Goal: Task Accomplishment & Management: Manage account settings

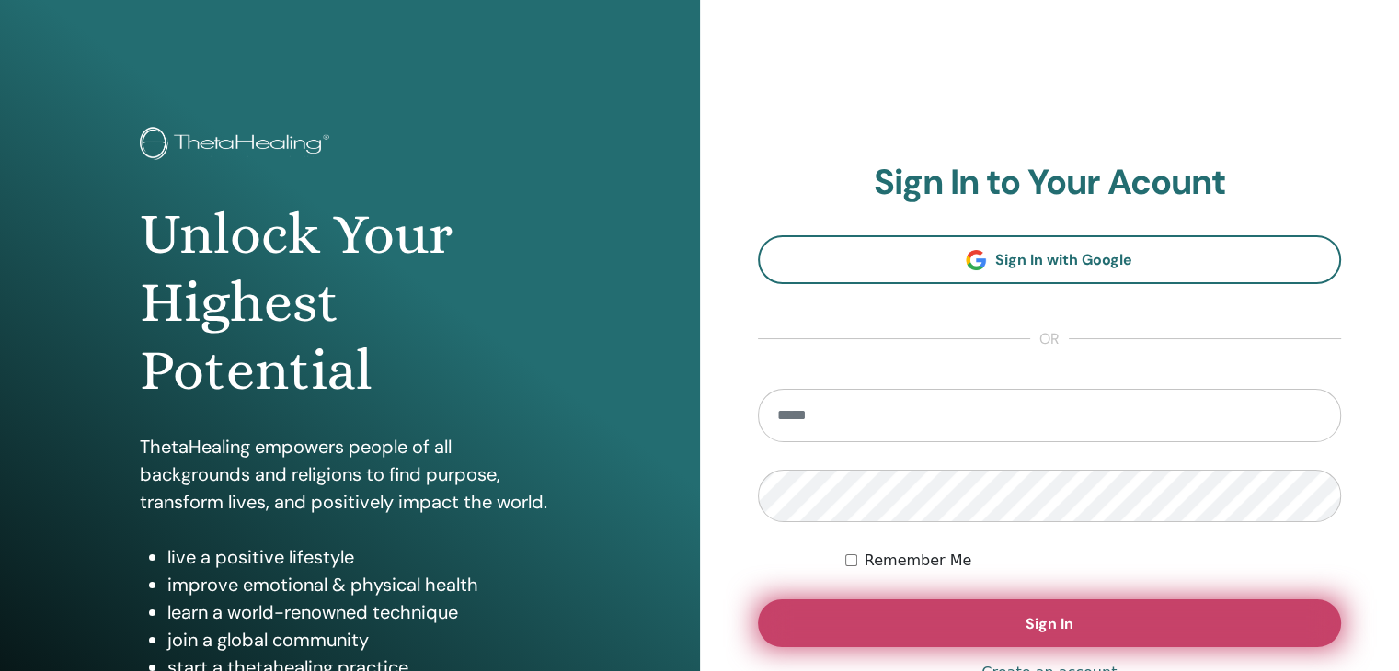
type input "**********"
click at [978, 618] on button "Sign In" at bounding box center [1050, 624] width 584 height 48
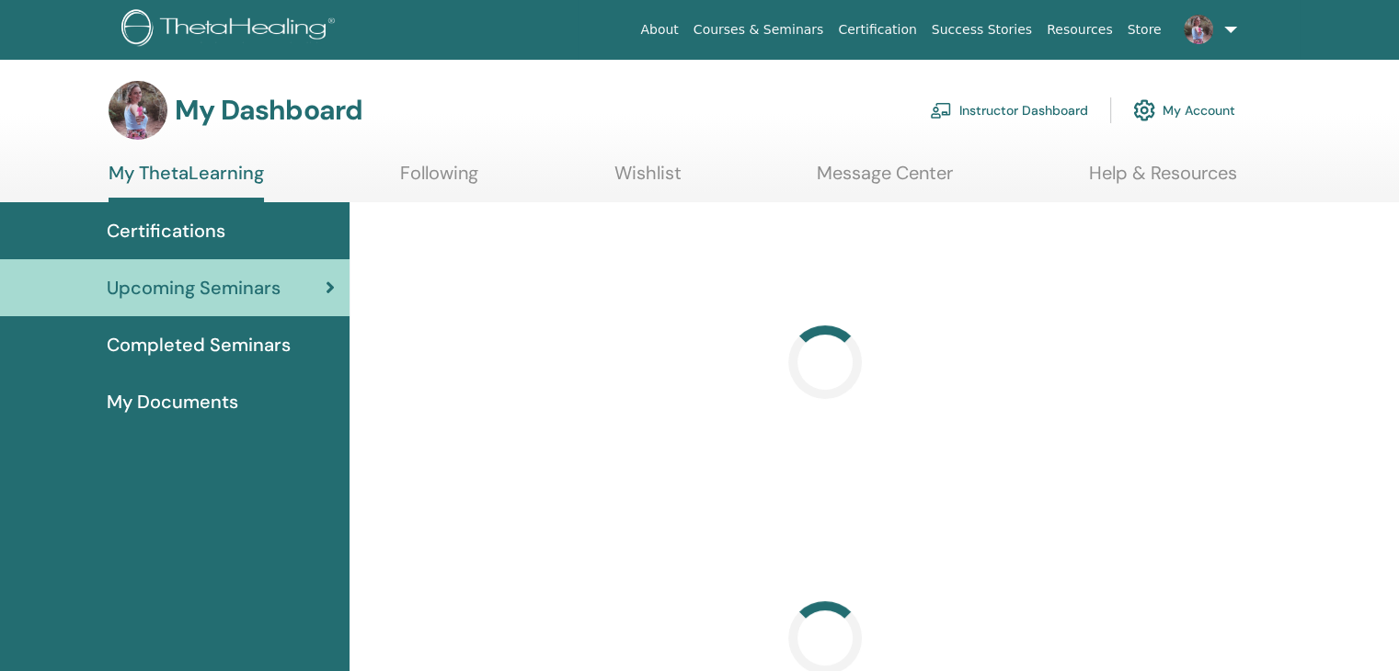
click at [1028, 108] on link "Instructor Dashboard" at bounding box center [1009, 110] width 158 height 40
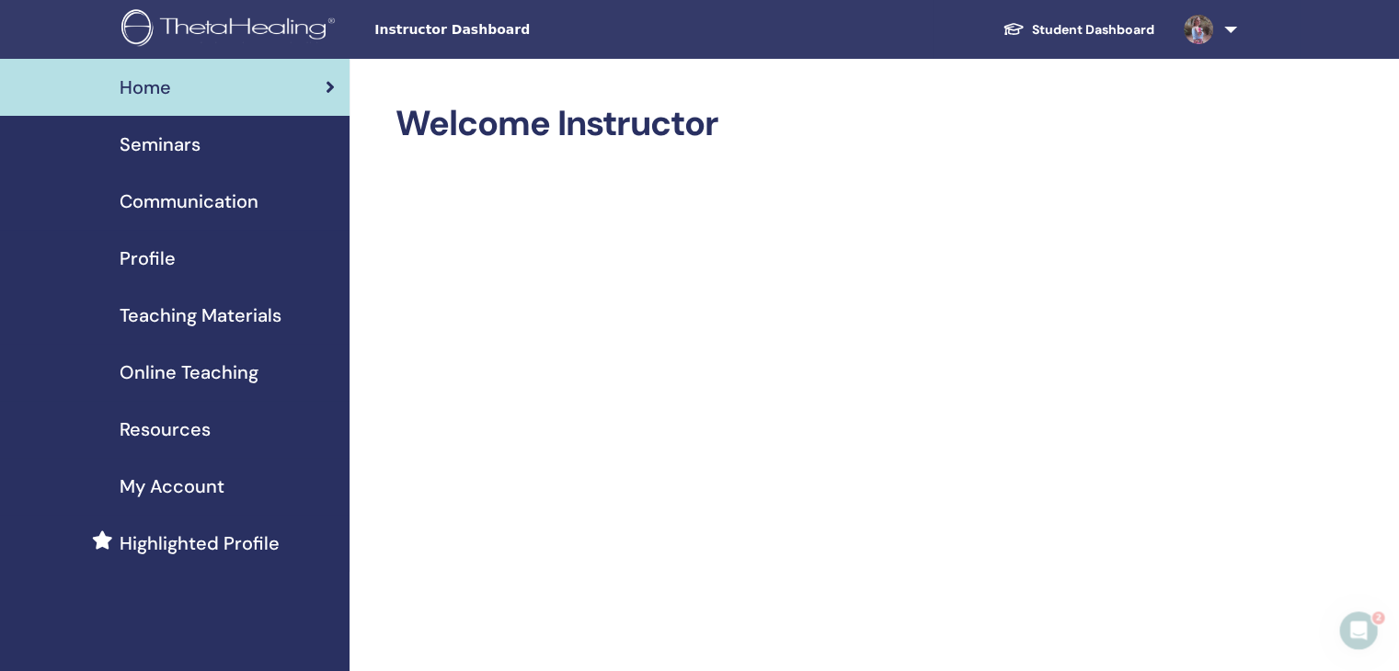
click at [147, 146] on span "Seminars" at bounding box center [160, 145] width 81 height 28
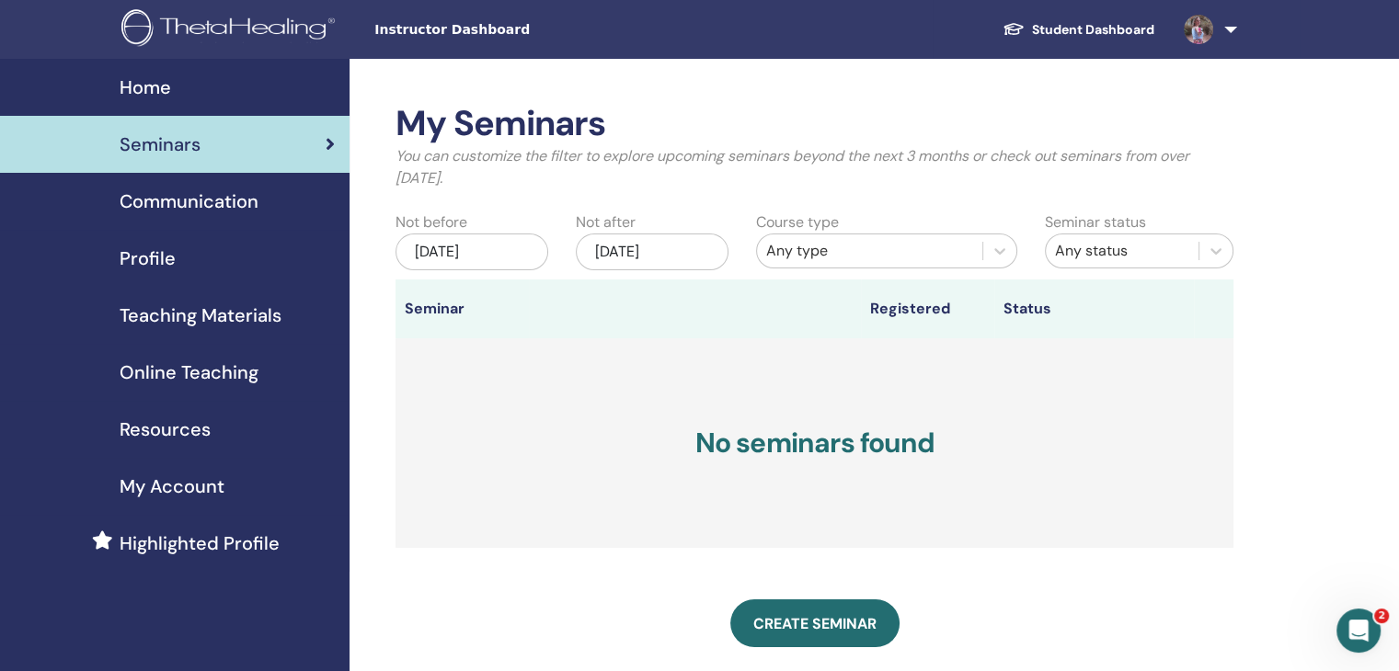
scroll to position [276, 0]
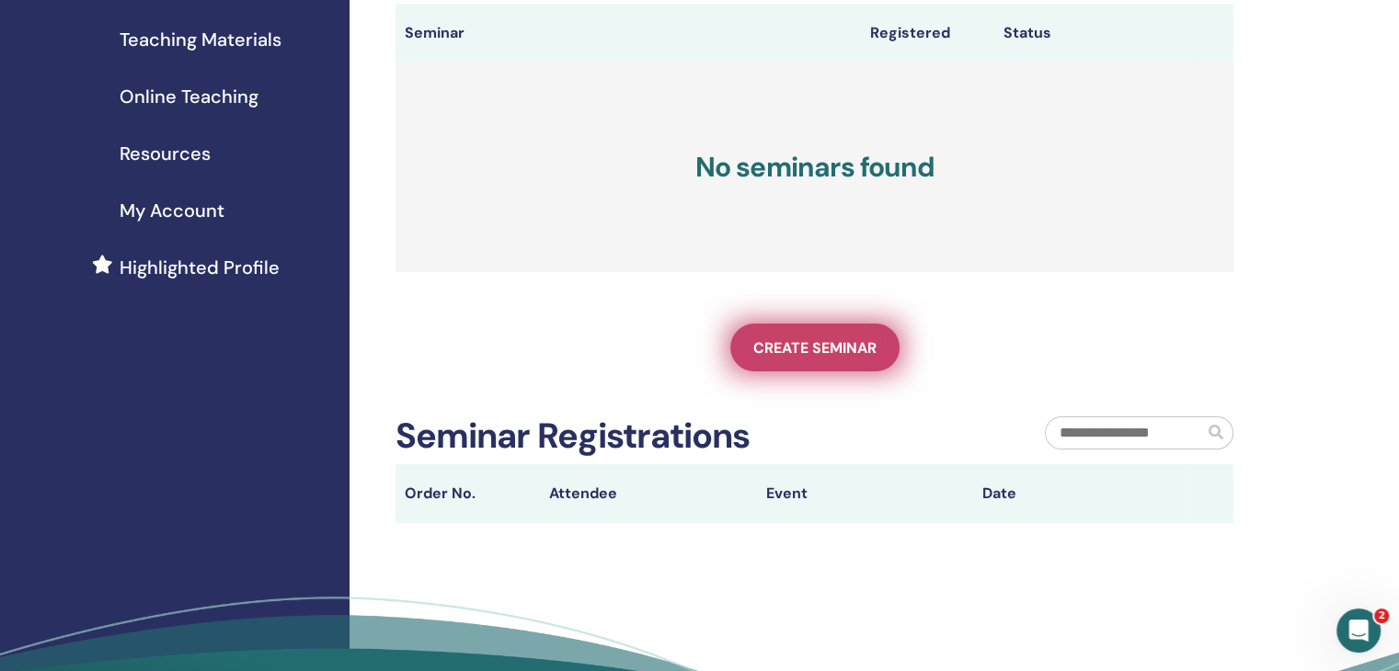
click at [821, 352] on span "Create seminar" at bounding box center [814, 347] width 123 height 19
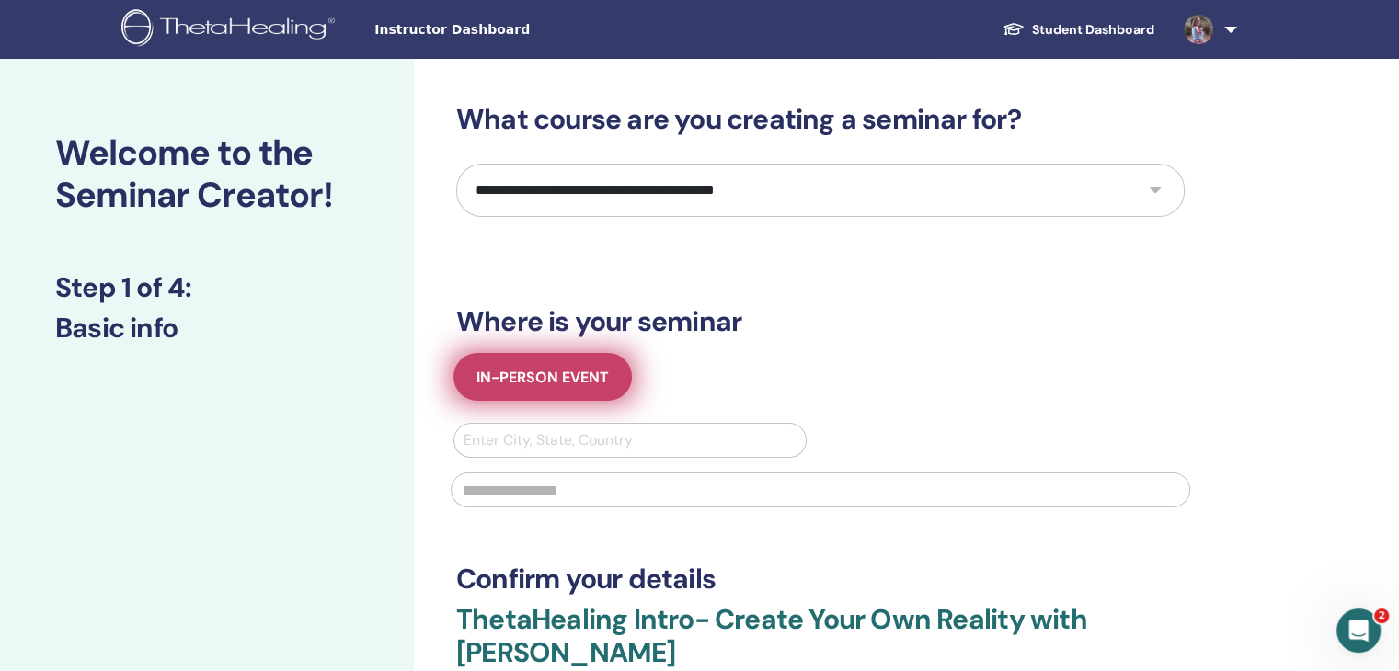
click at [530, 366] on button "In-Person Event" at bounding box center [542, 377] width 178 height 48
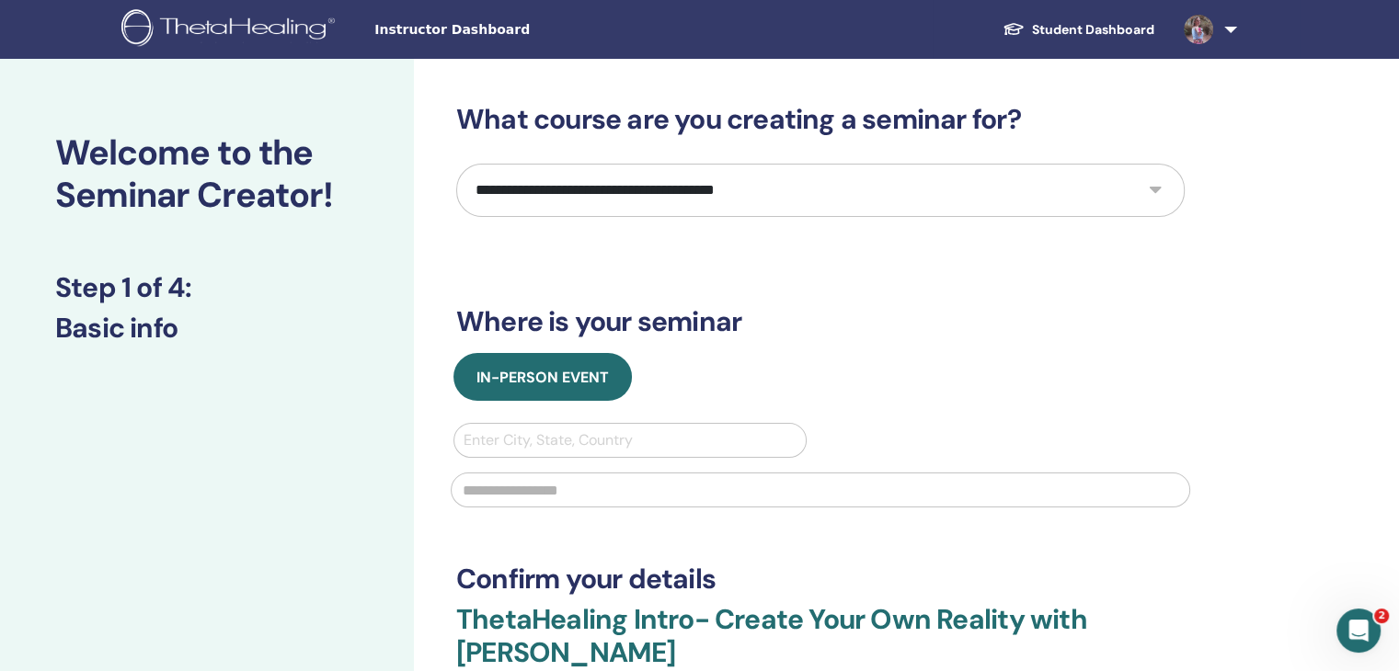
click at [636, 435] on div at bounding box center [630, 441] width 333 height 26
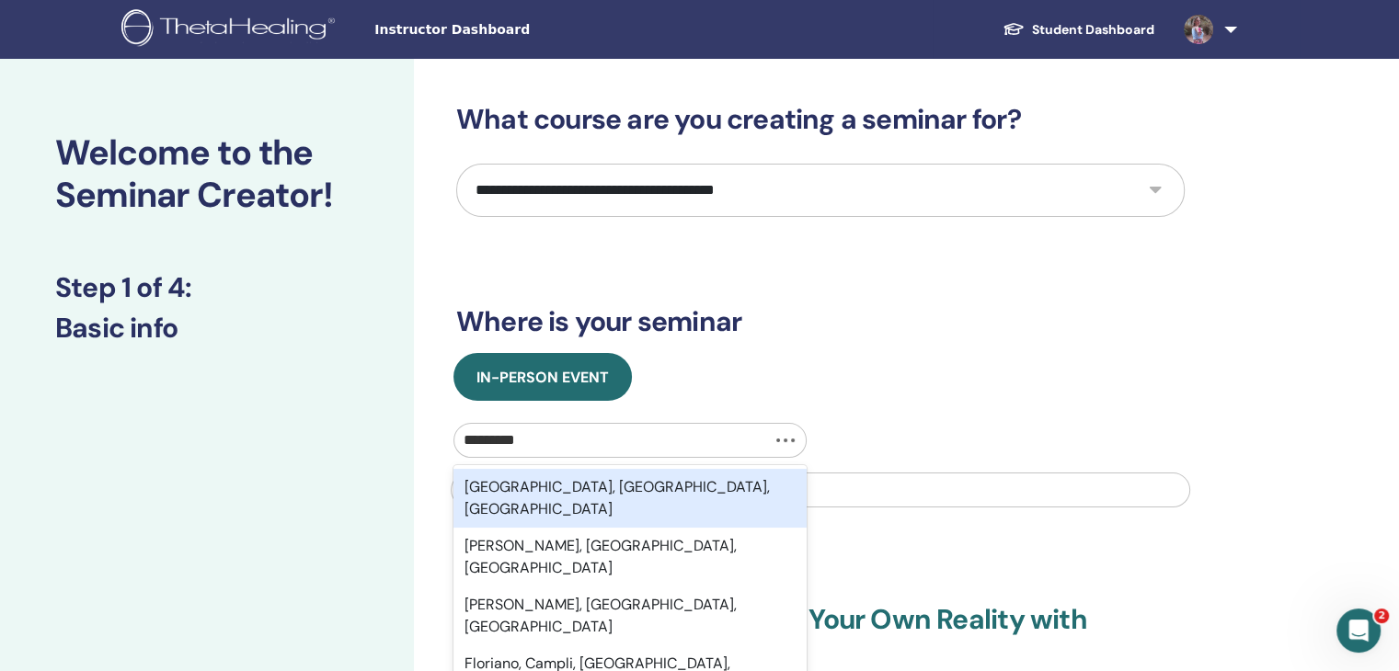
type input "**********"
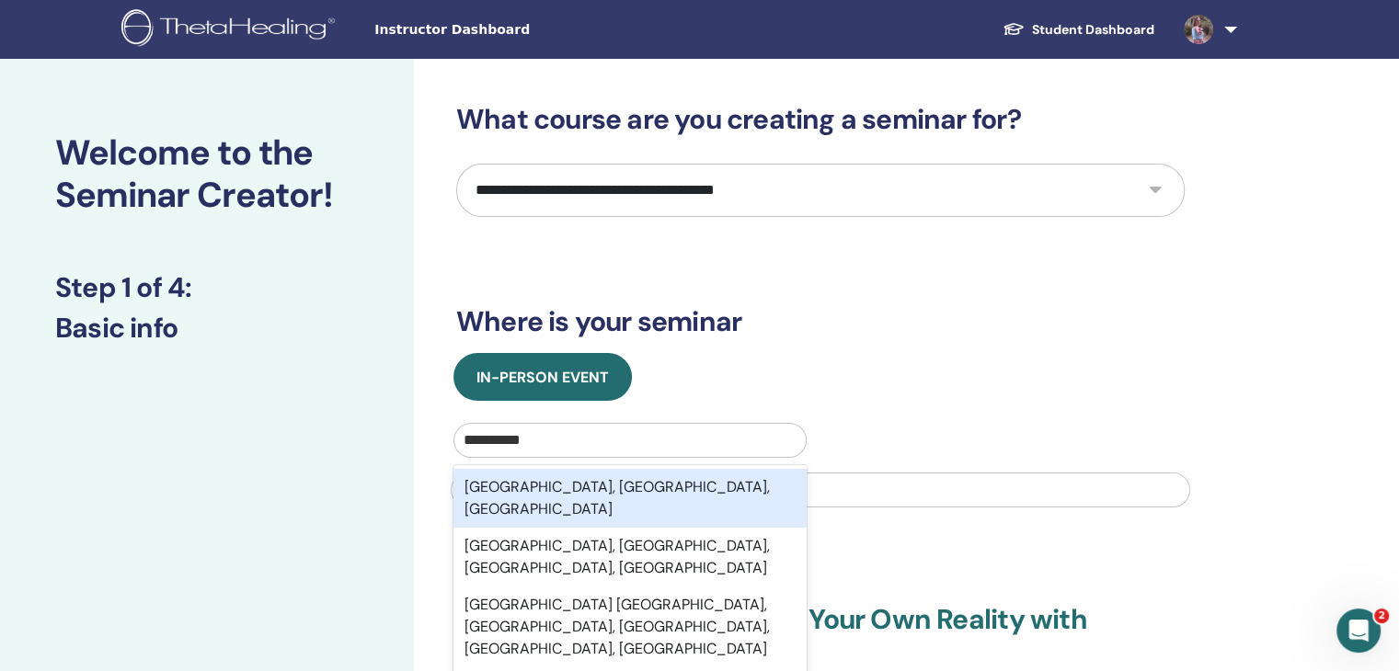
click at [644, 487] on div "Florianópolis, Santa Catarina, BRA" at bounding box center [629, 498] width 353 height 59
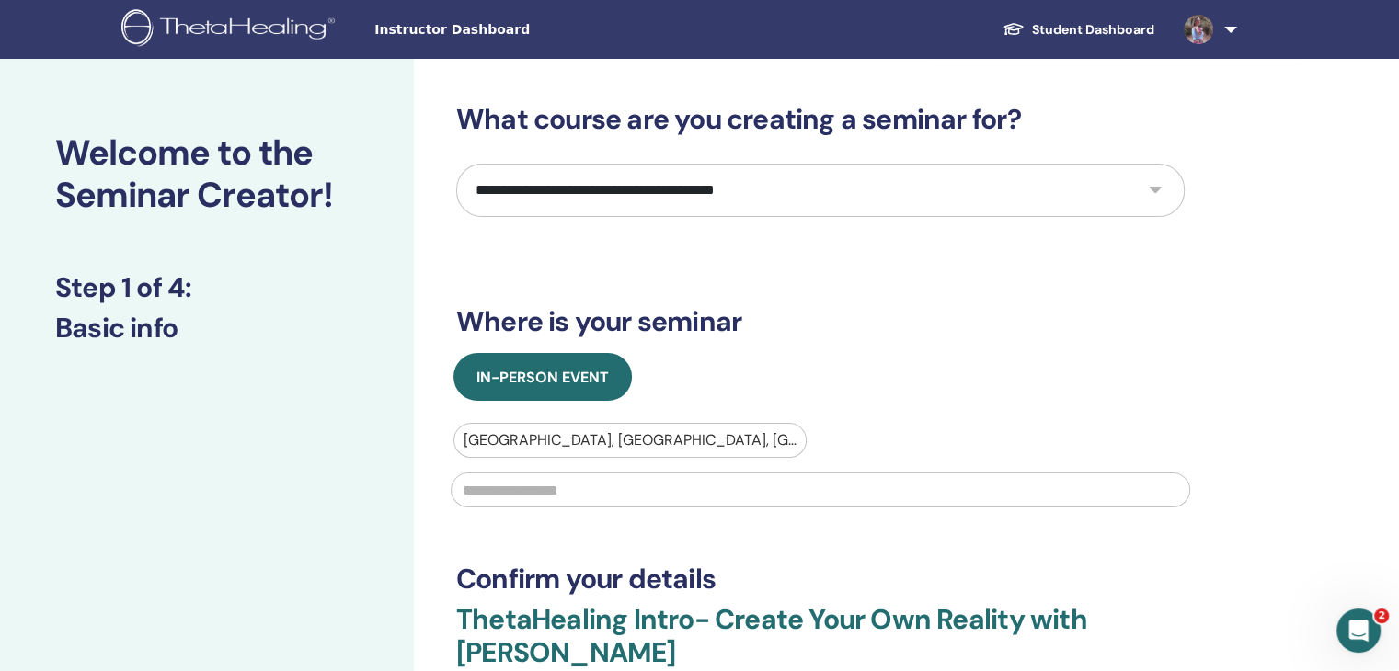
scroll to position [276, 0]
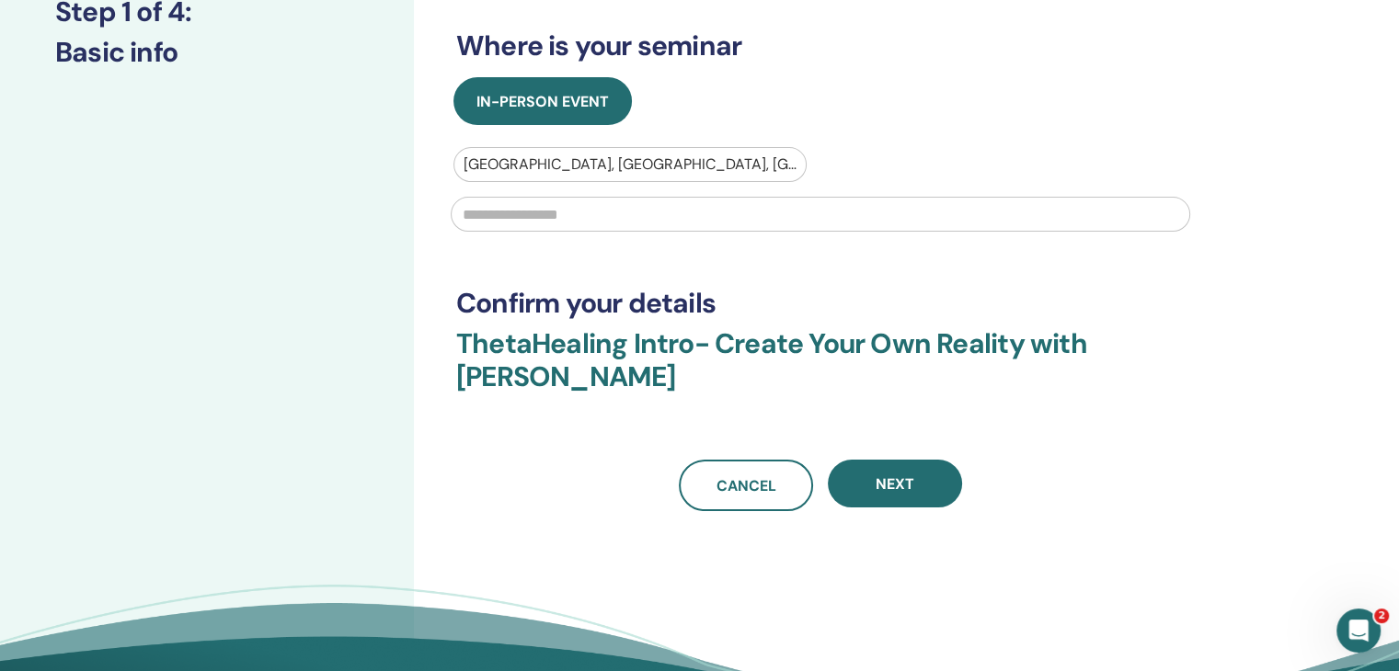
click at [564, 214] on input "text" at bounding box center [821, 214] width 740 height 35
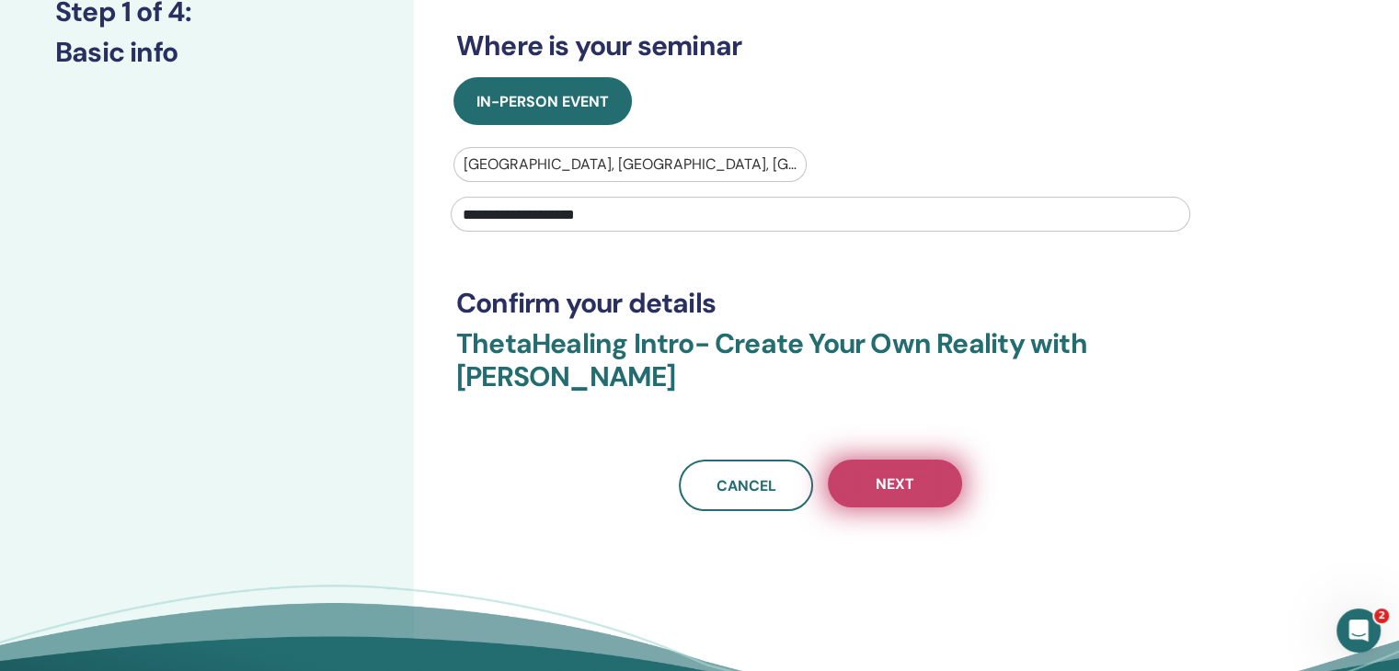
scroll to position [0, 0]
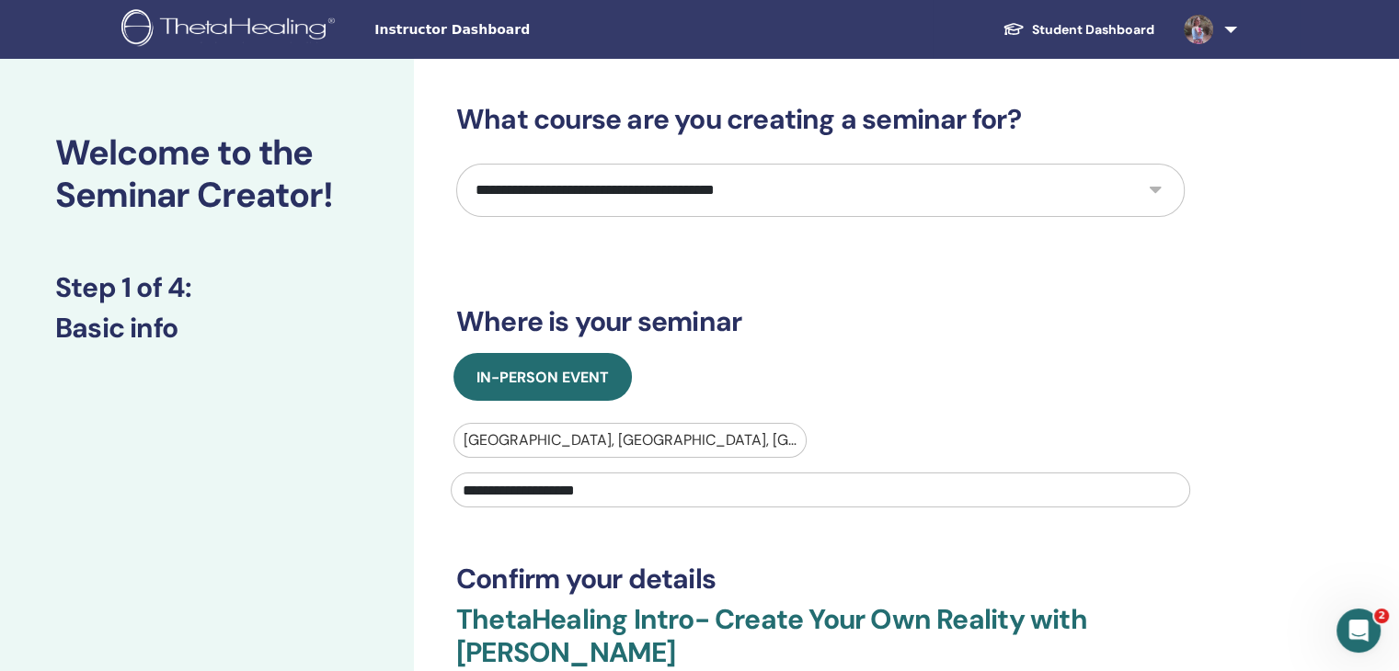
type input "**********"
click at [810, 186] on select "**********" at bounding box center [820, 190] width 728 height 53
select select "*"
click at [456, 164] on select "**********" at bounding box center [820, 190] width 728 height 53
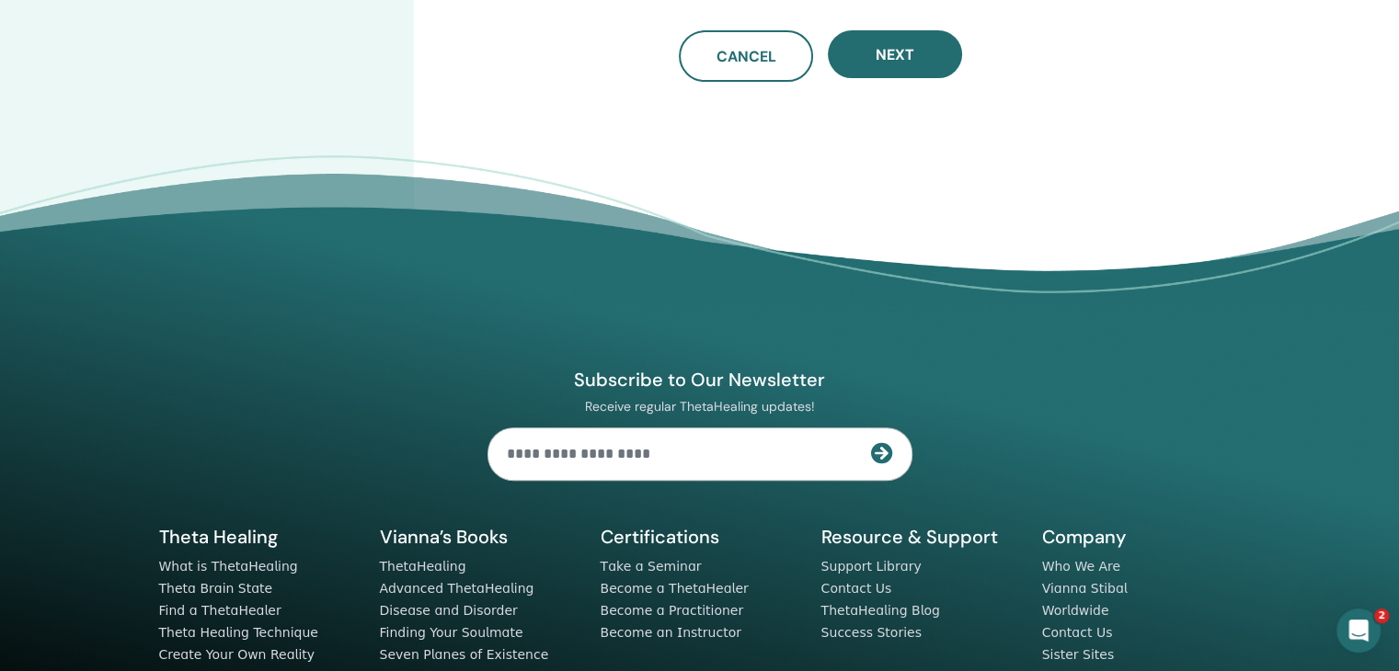
scroll to position [580, 0]
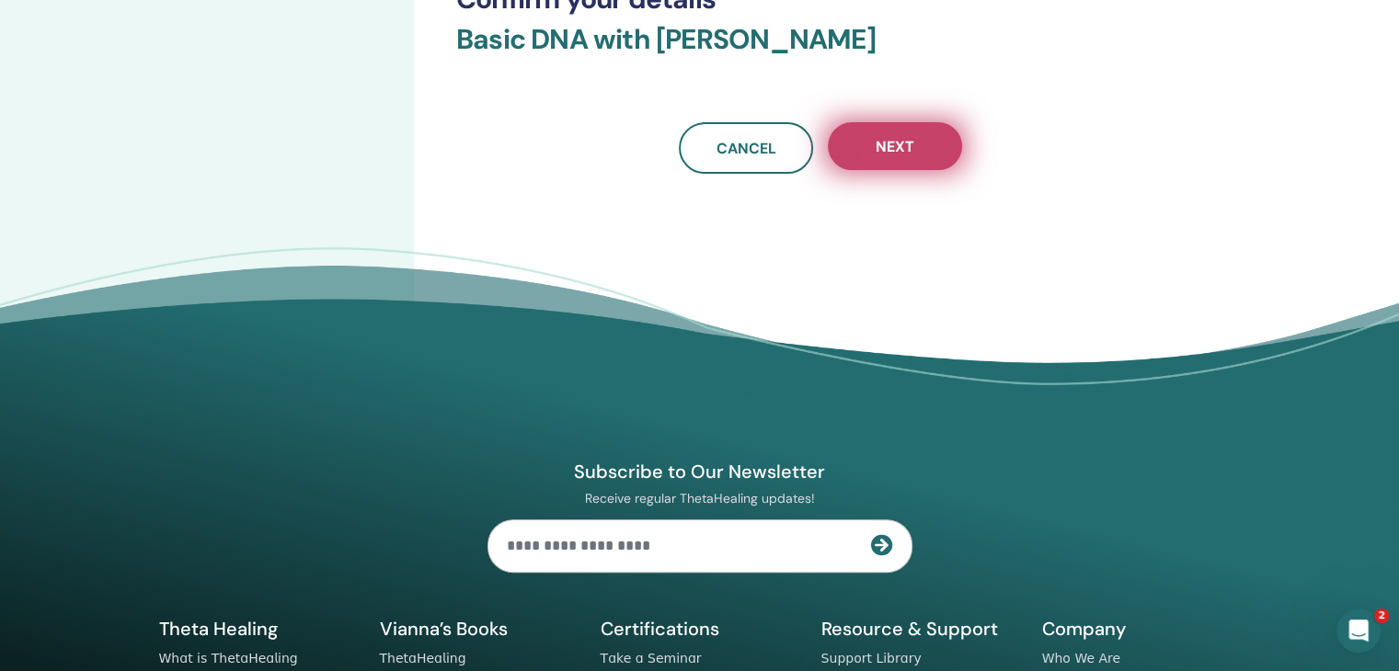
click at [908, 156] on button "Next" at bounding box center [895, 146] width 134 height 48
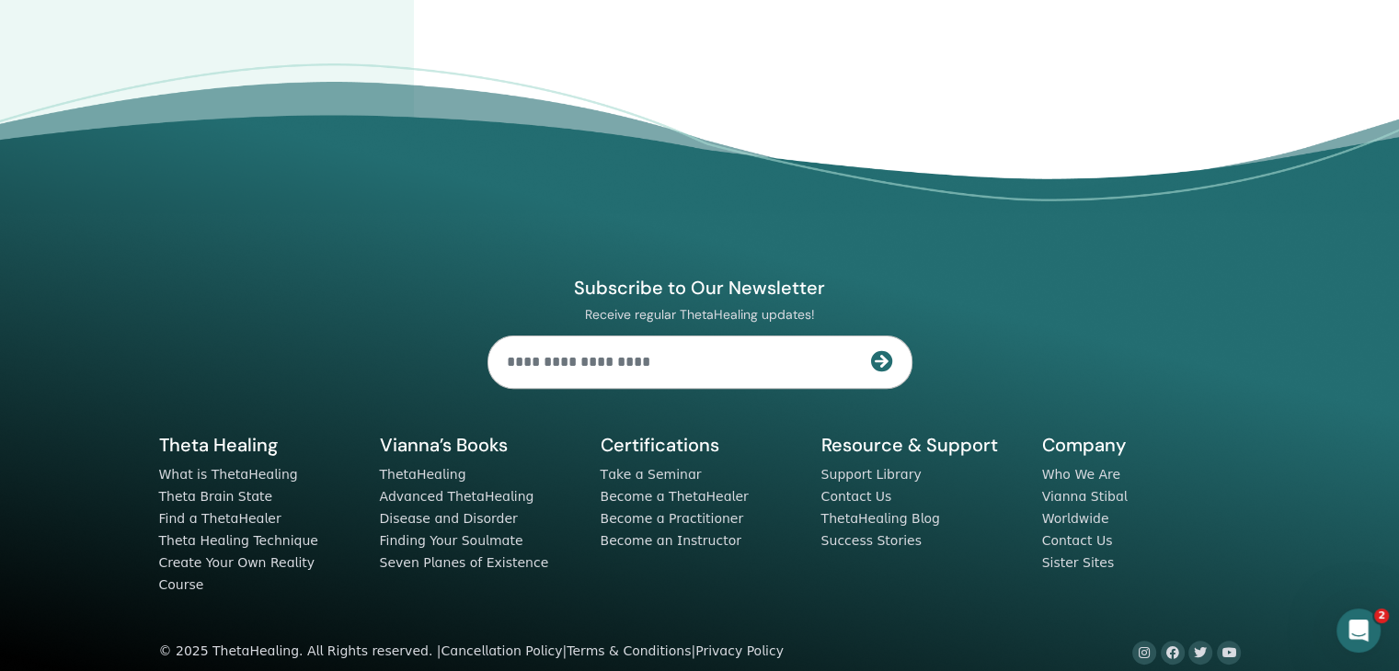
scroll to position [0, 0]
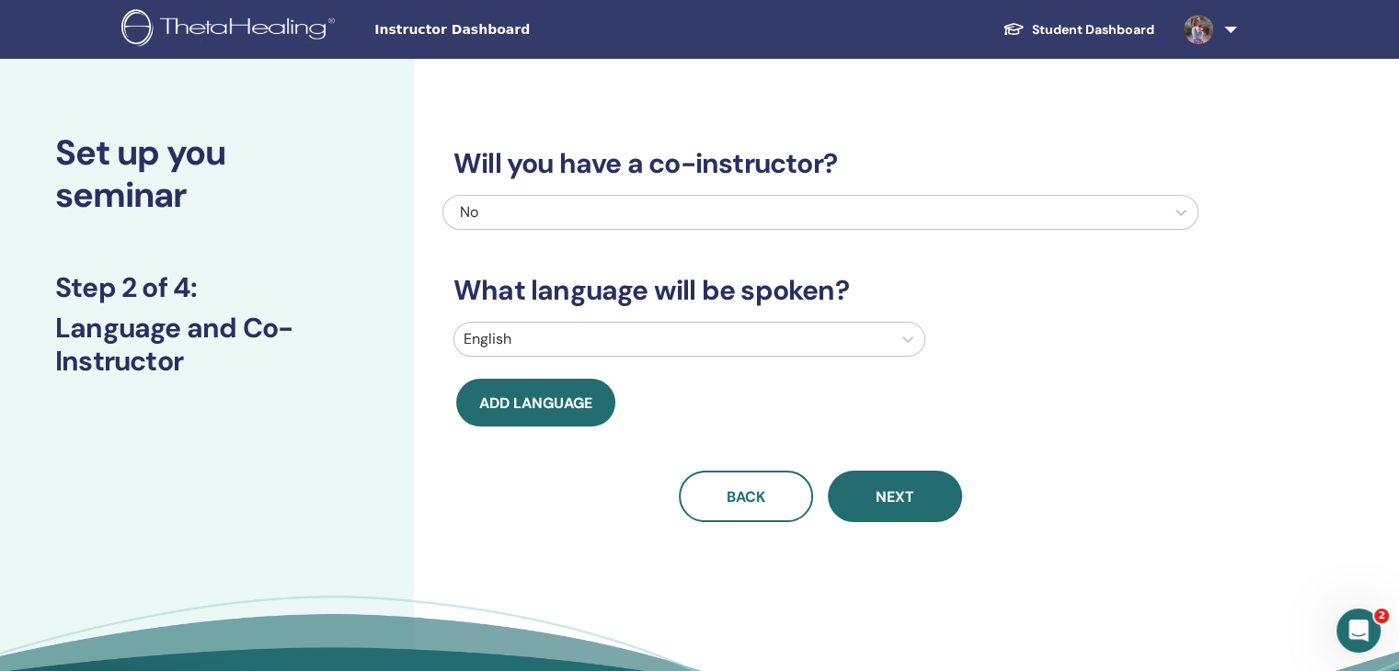
click at [690, 339] on div at bounding box center [673, 340] width 419 height 26
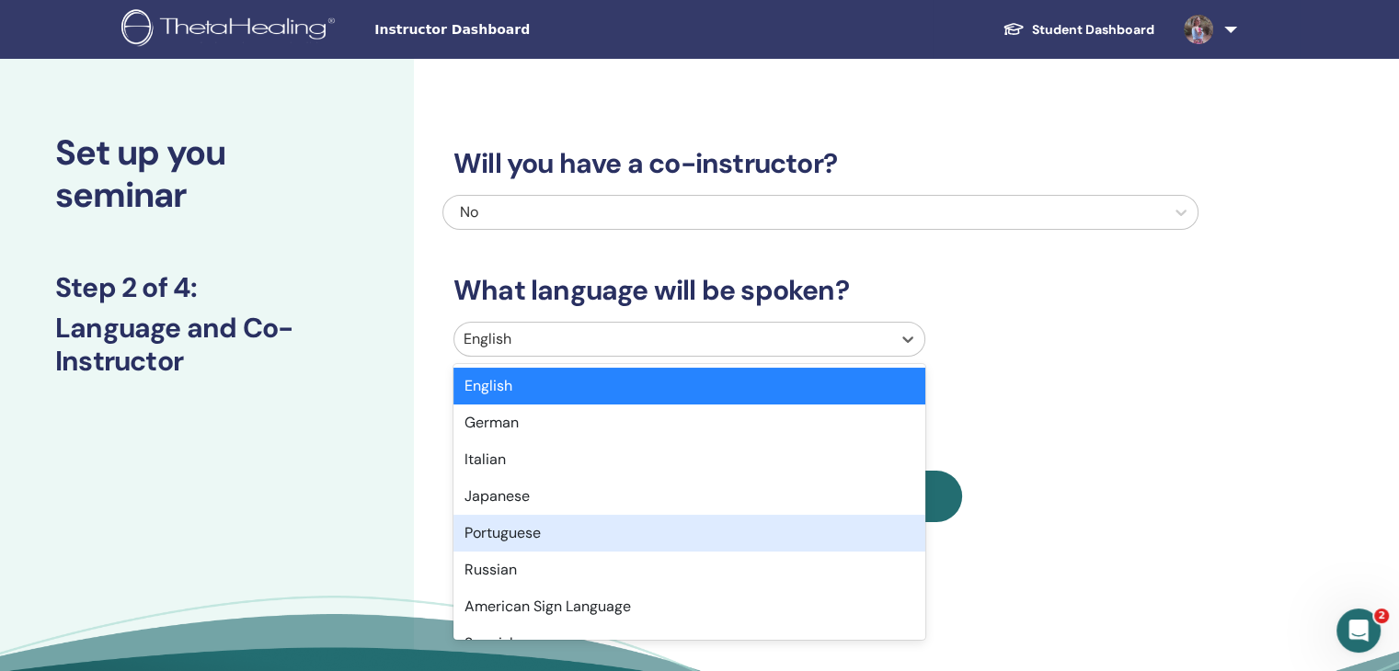
click at [625, 522] on div "Portuguese" at bounding box center [689, 533] width 472 height 37
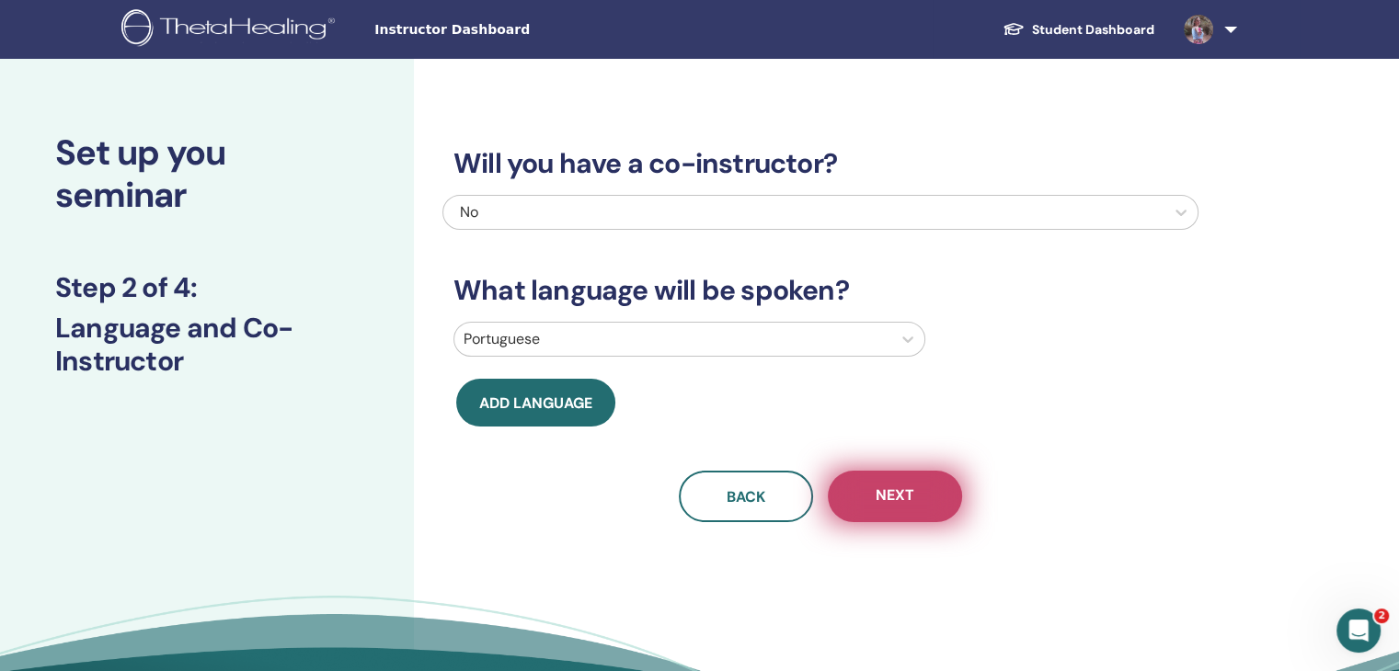
click at [918, 505] on button "Next" at bounding box center [895, 497] width 134 height 52
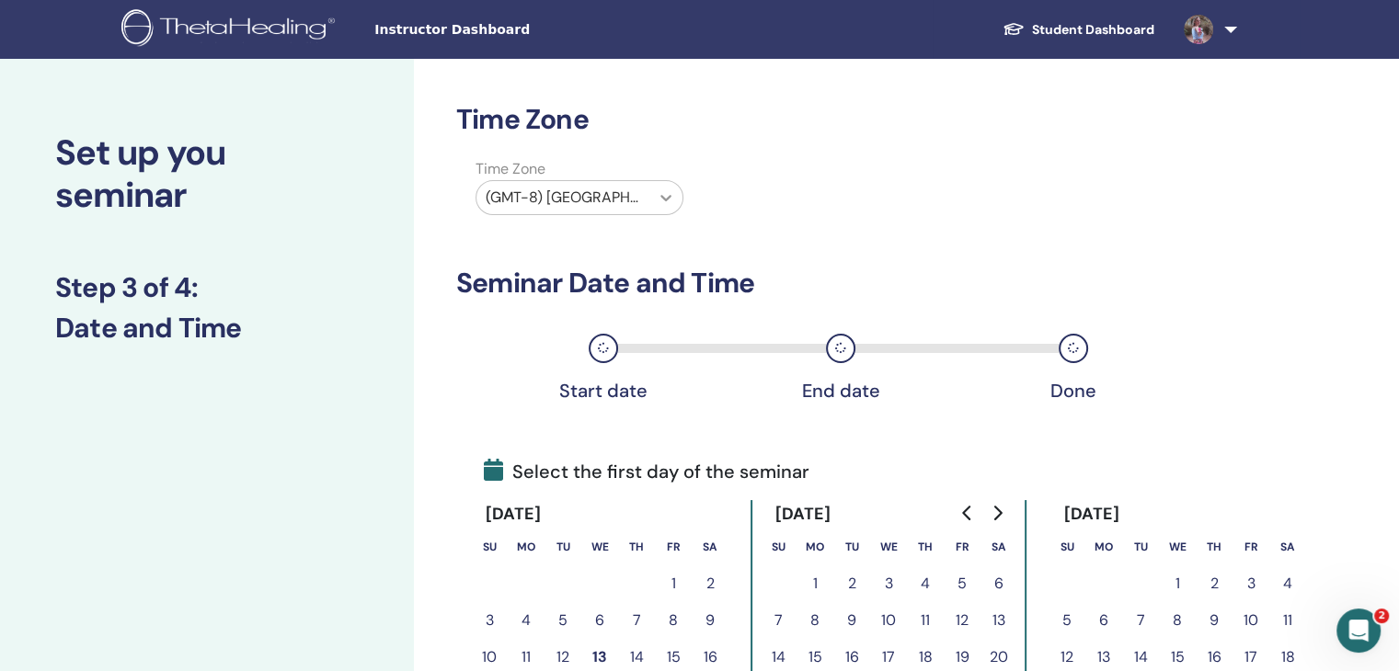
click at [667, 199] on icon at bounding box center [665, 198] width 11 height 6
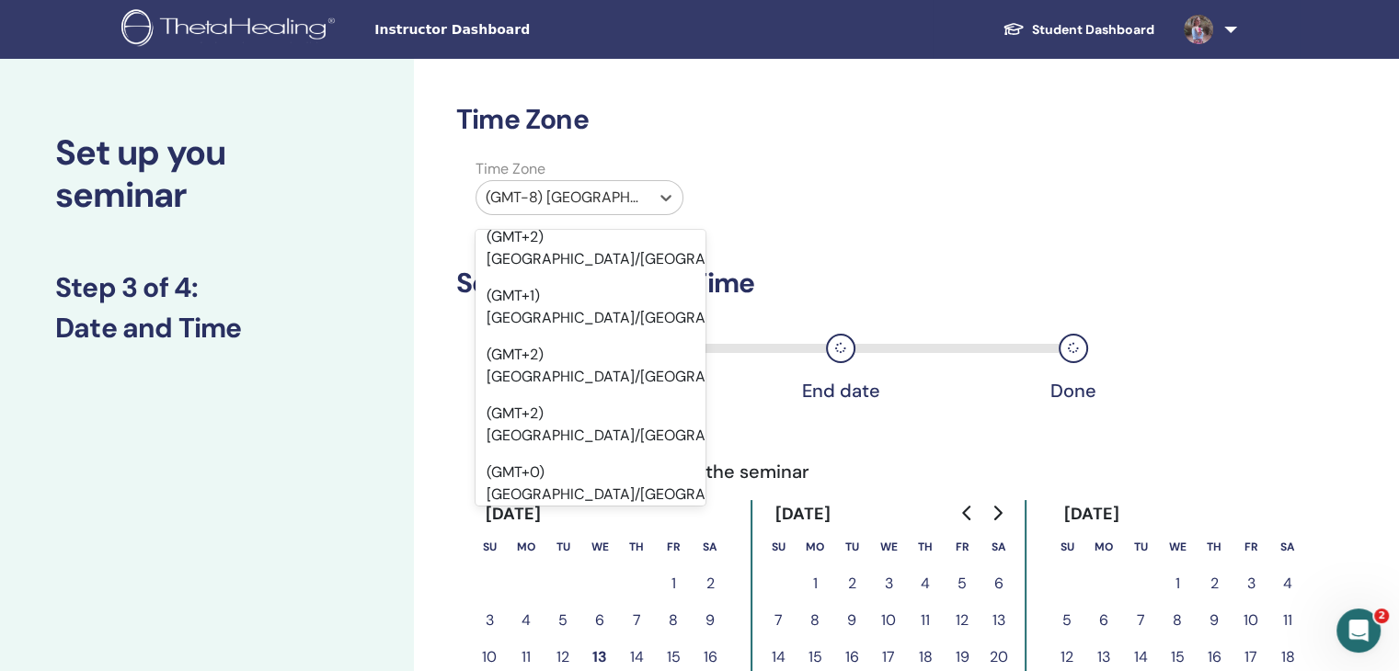
scroll to position [3955, 0]
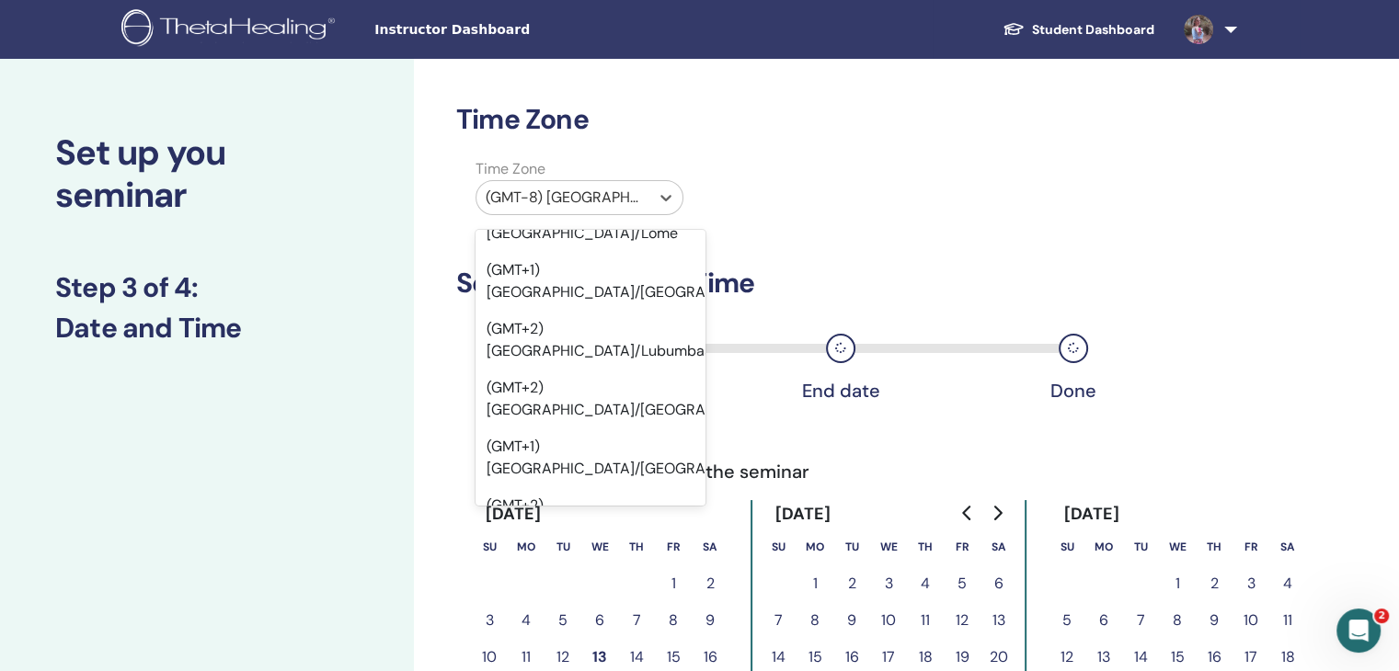
click at [854, 222] on div "Time Zone option (GMT-3) America/Argentina/Buenos Aires focused, 107 of 595. 59…" at bounding box center [820, 190] width 756 height 64
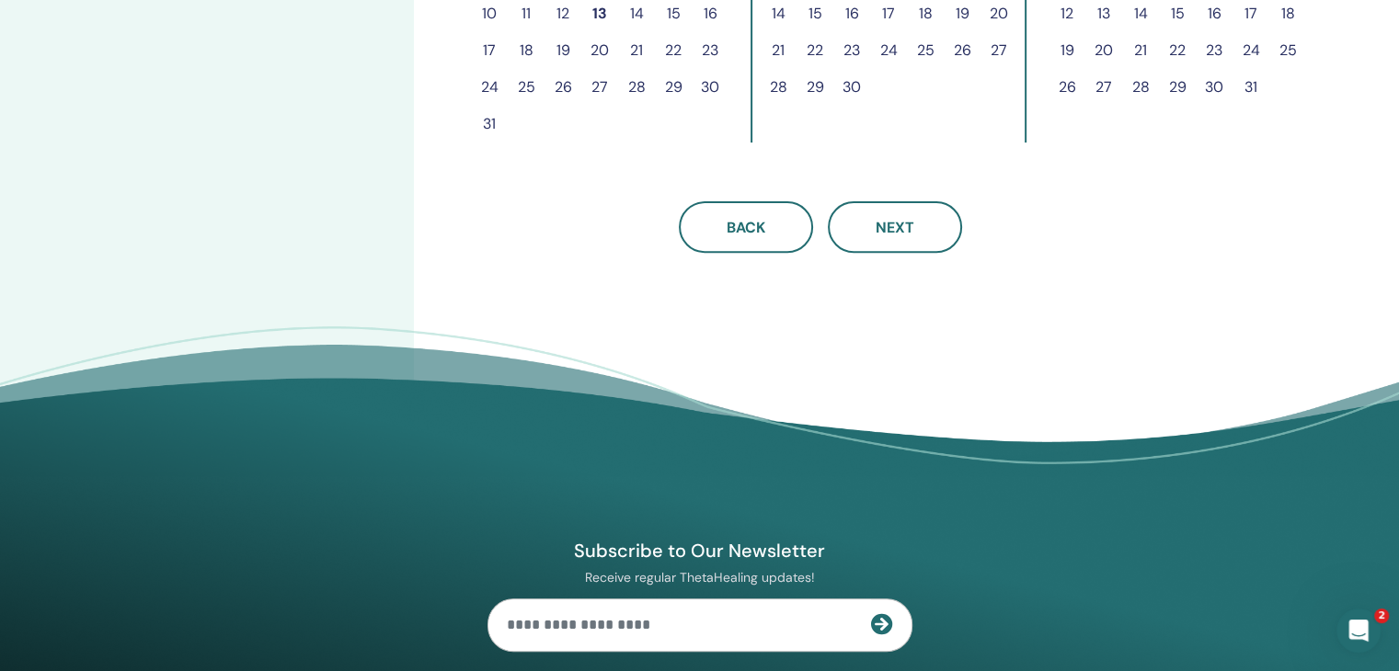
scroll to position [552, 0]
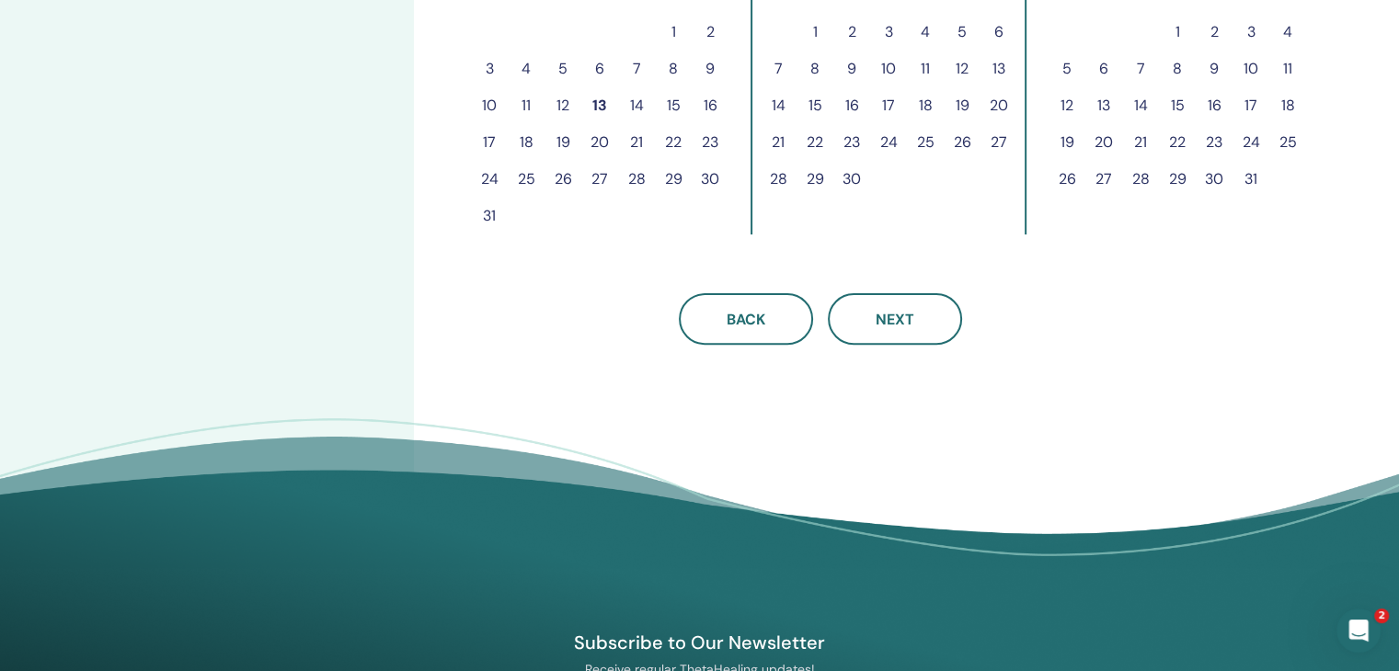
click at [674, 108] on button "15" at bounding box center [673, 105] width 37 height 37
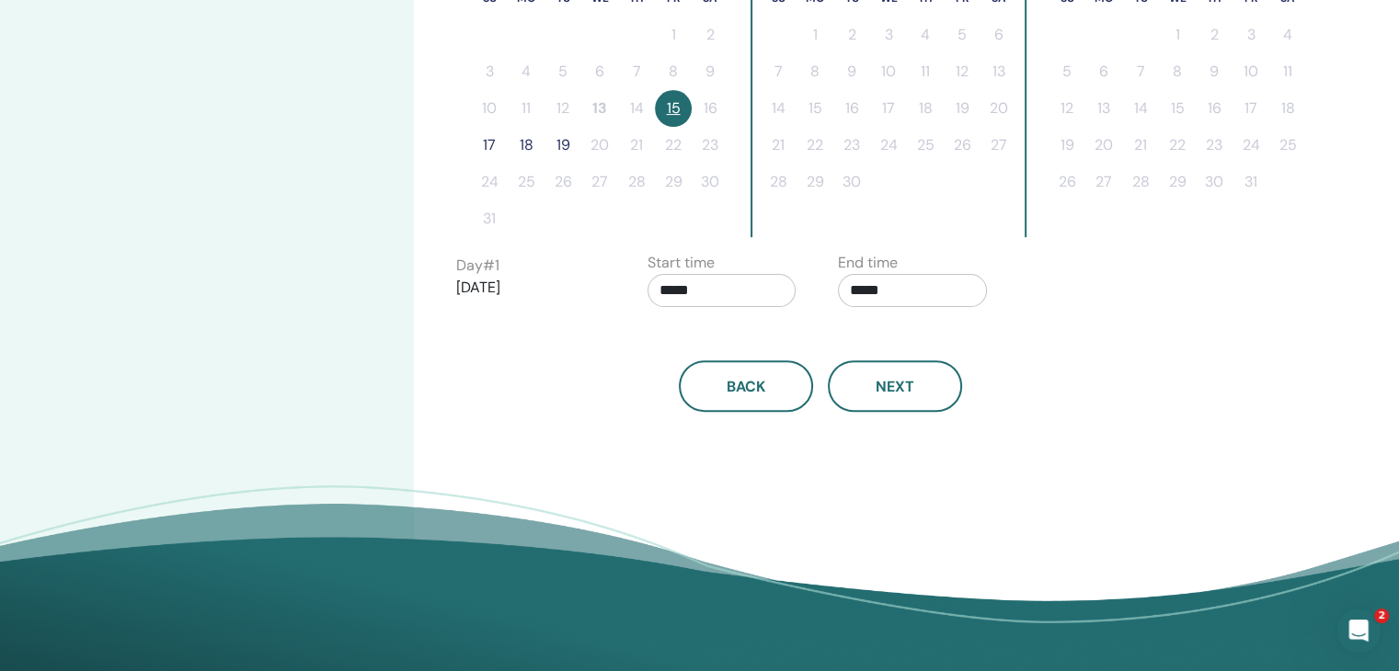
click at [567, 141] on button "19" at bounding box center [563, 145] width 37 height 37
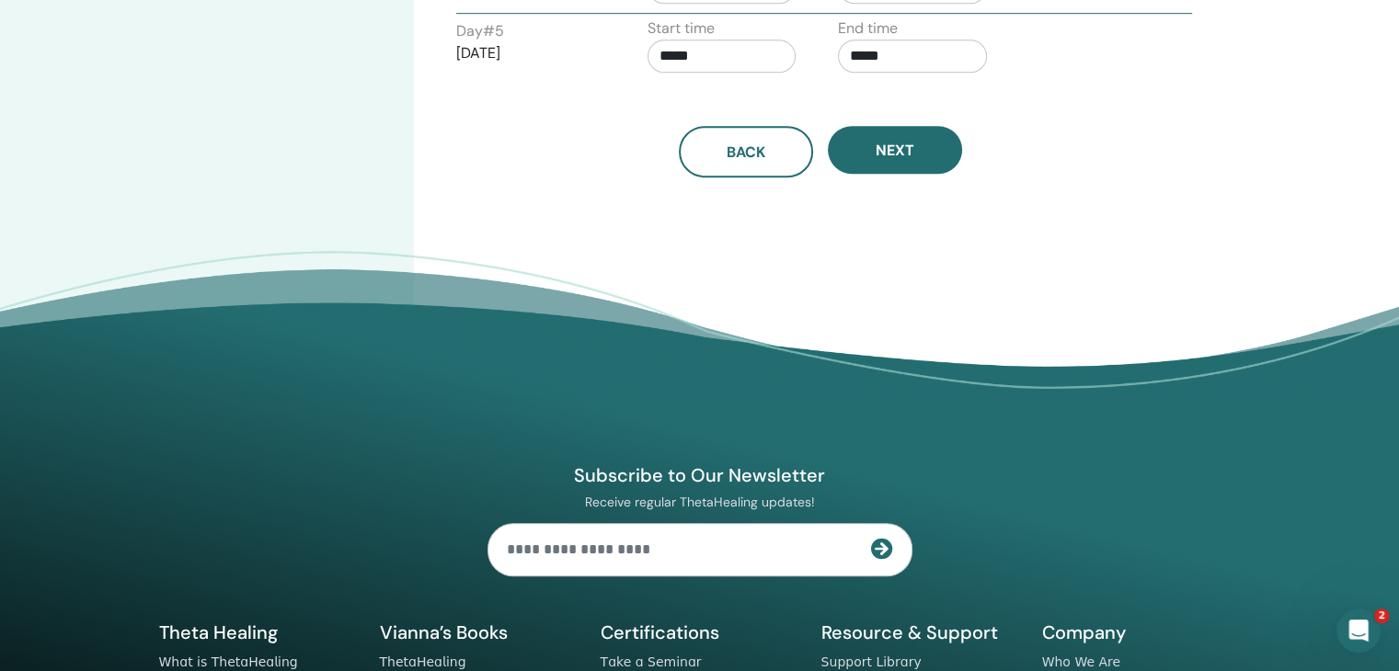
scroll to position [786, 0]
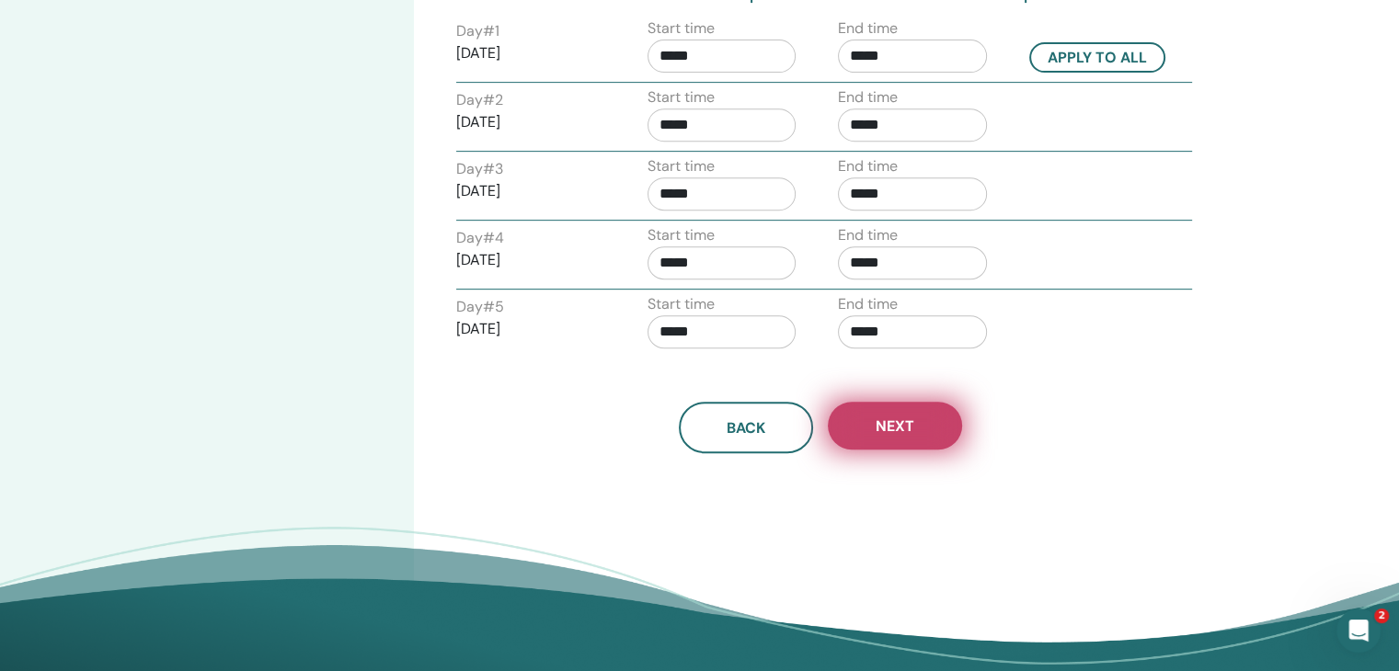
click at [894, 422] on span "Next" at bounding box center [895, 426] width 39 height 19
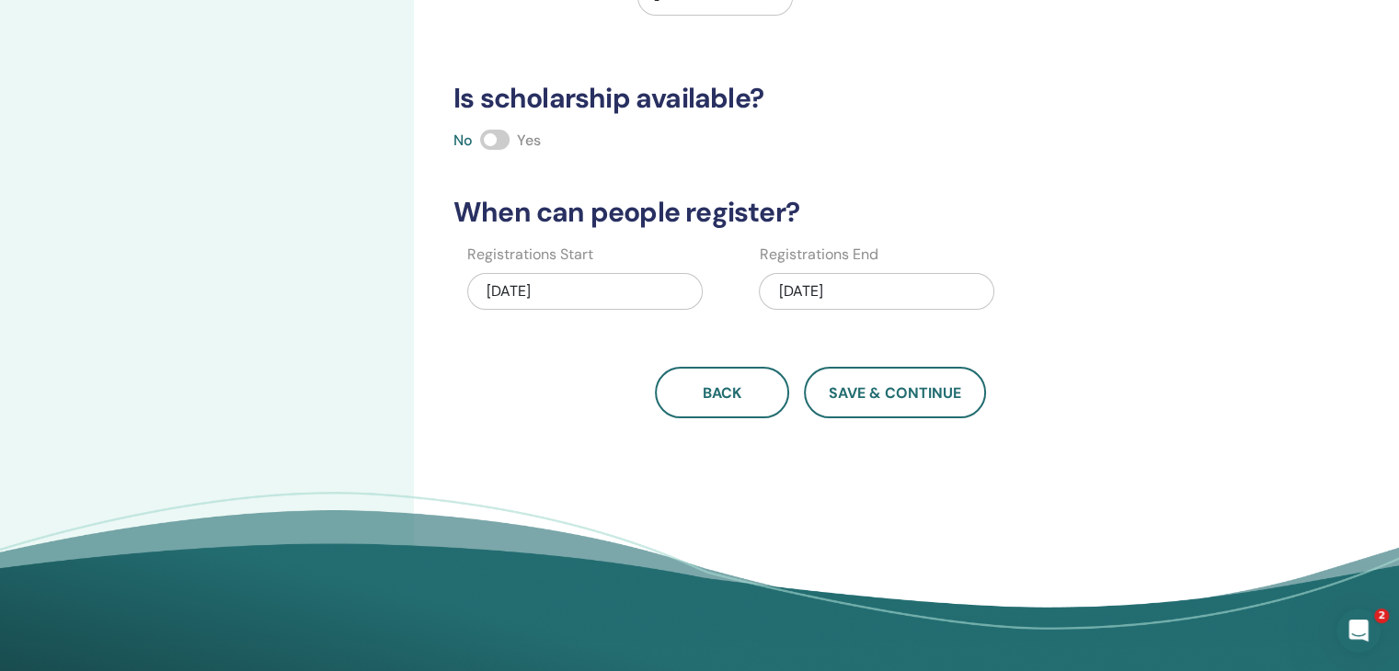
scroll to position [0, 0]
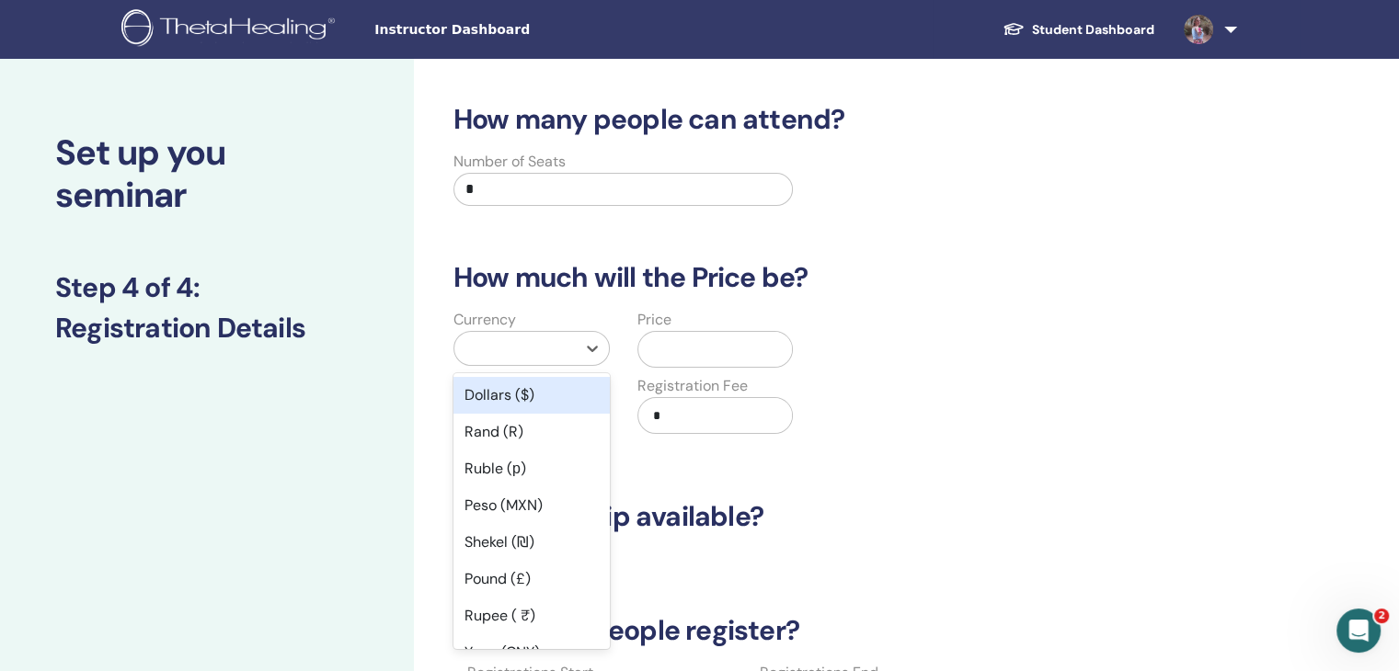
click at [507, 354] on div at bounding box center [515, 349] width 103 height 26
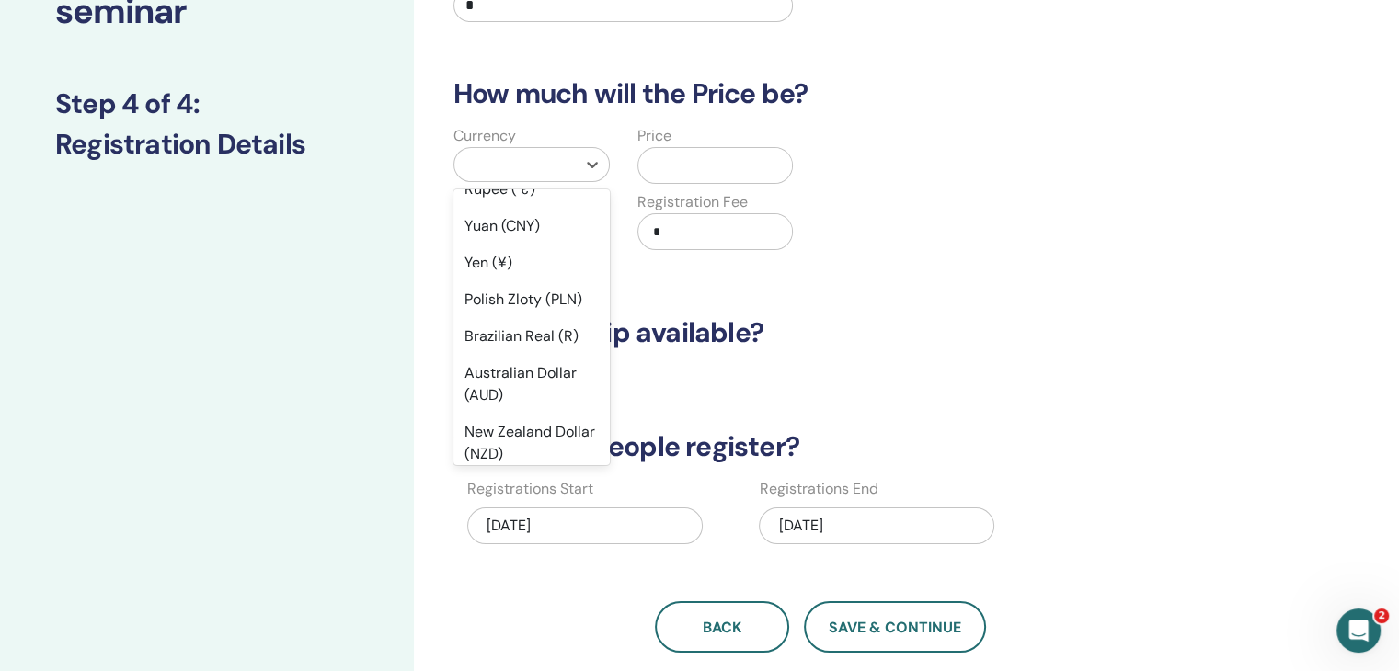
scroll to position [256, 0]
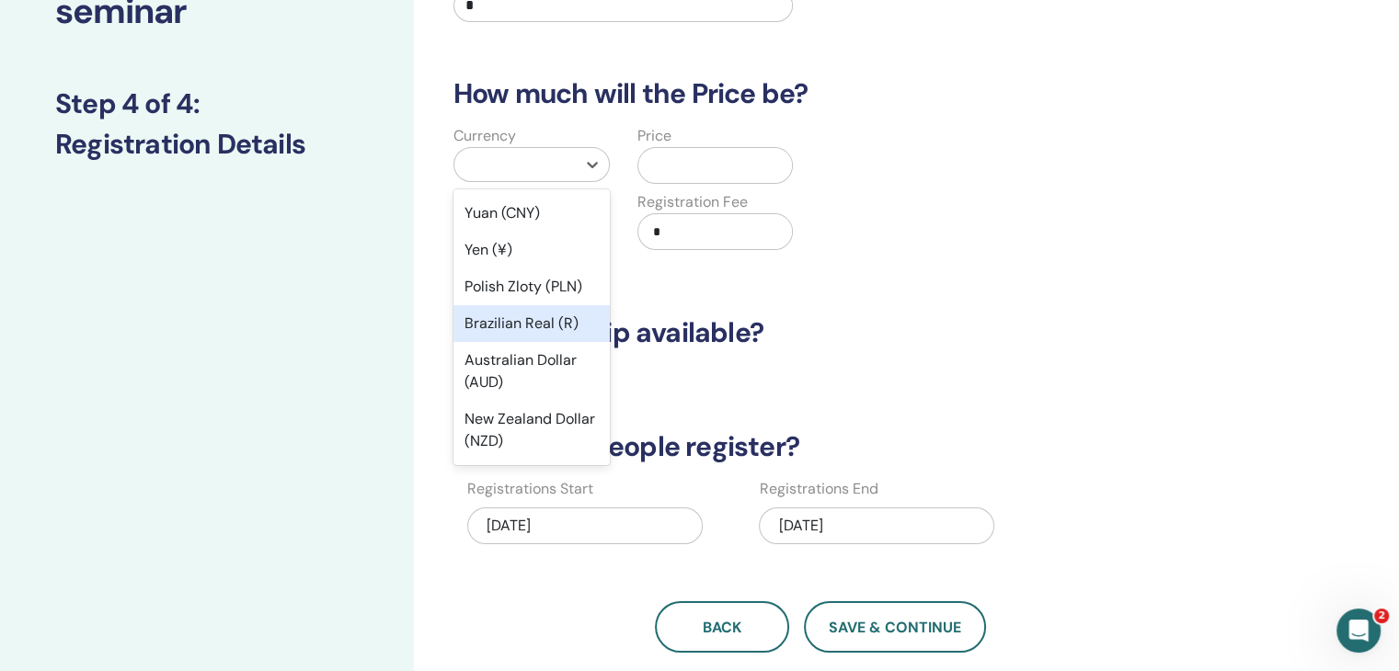
click at [588, 324] on div "Brazilian Real (R)" at bounding box center [531, 323] width 156 height 37
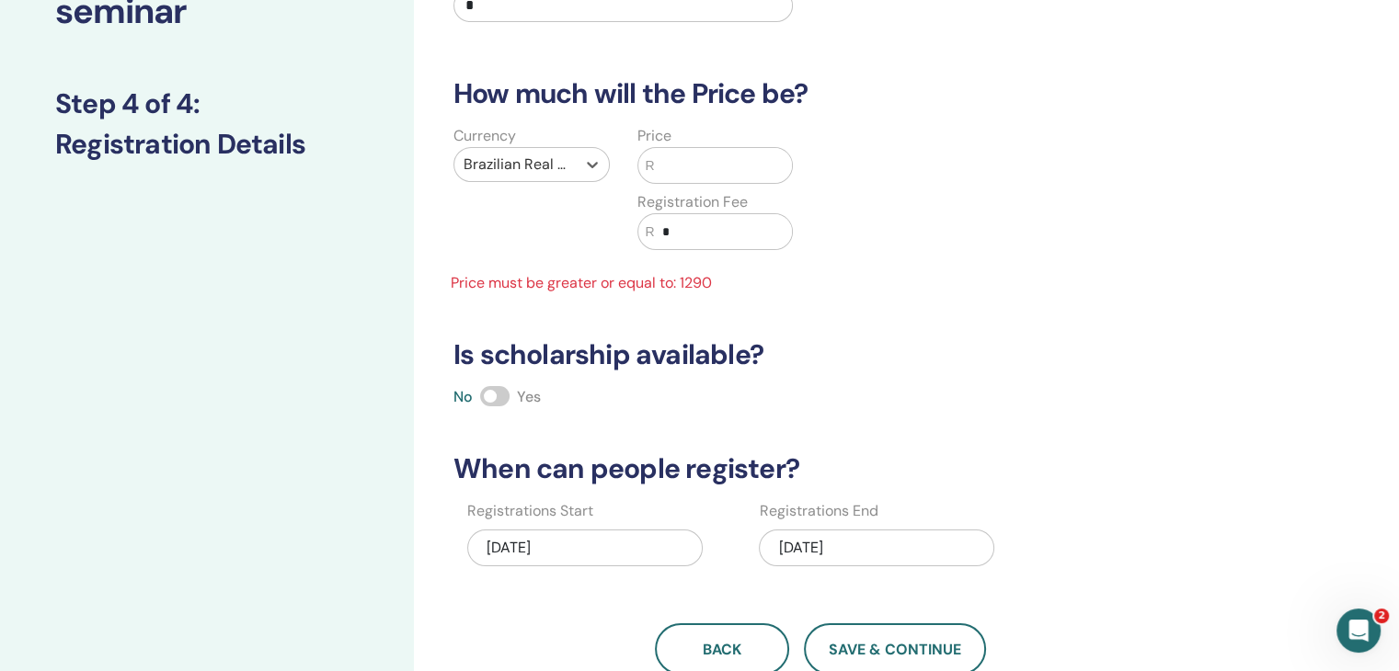
click at [695, 155] on input "text" at bounding box center [723, 165] width 137 height 35
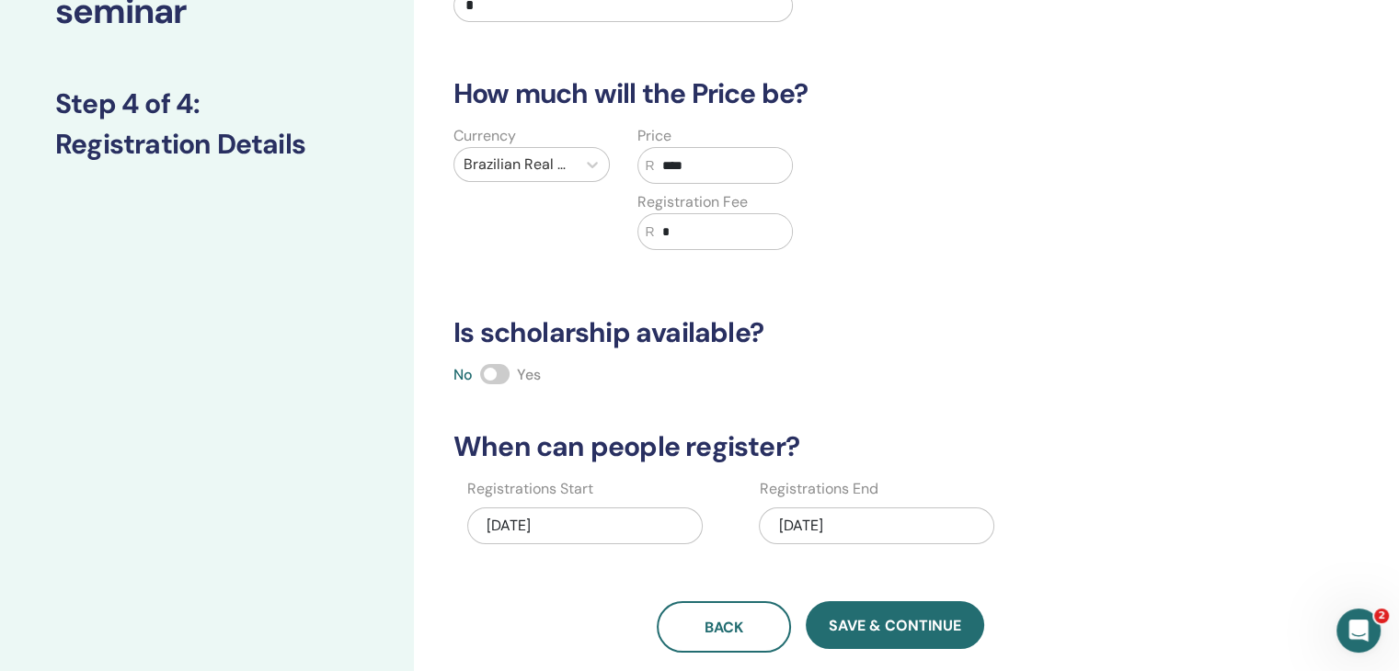
type input "****"
click at [914, 307] on div "How many people can attend? Number of Seats * How much will the Price be? Curre…" at bounding box center [820, 286] width 756 height 734
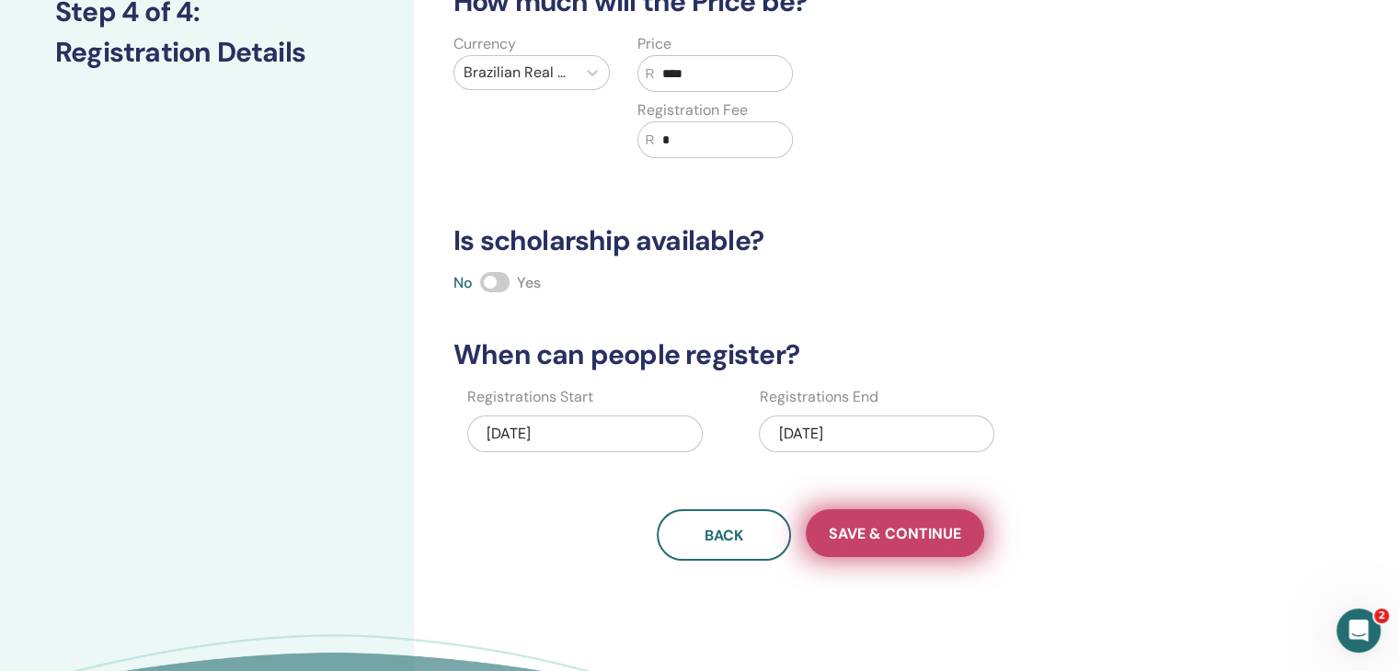
click at [905, 528] on span "Save & Continue" at bounding box center [895, 533] width 132 height 19
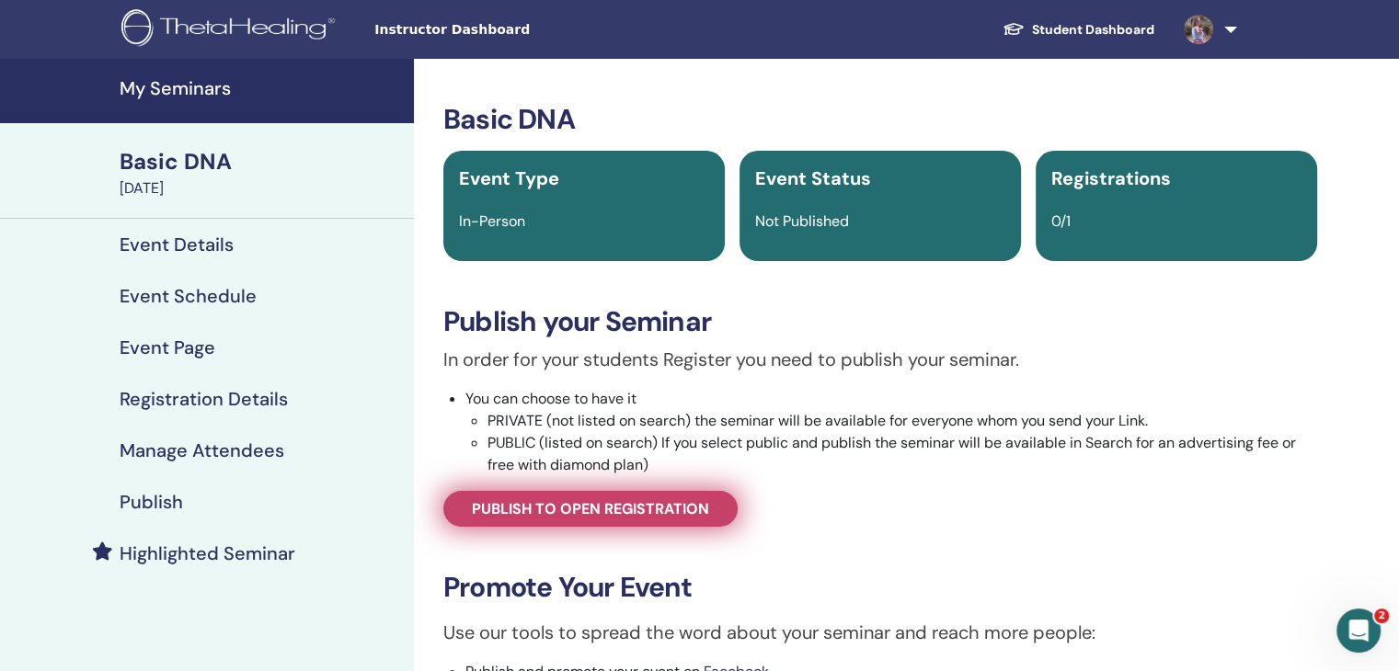
click at [651, 505] on span "Publish to open registration" at bounding box center [590, 508] width 237 height 19
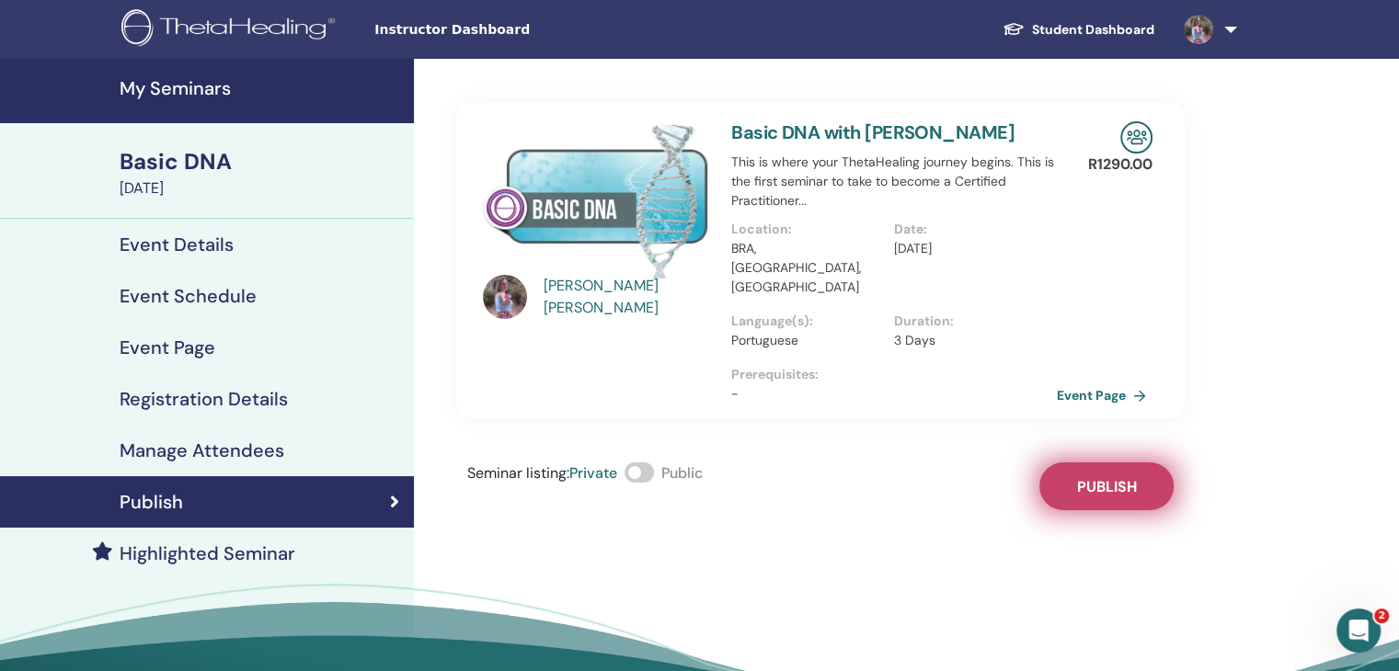
click at [1119, 477] on span "Publish" at bounding box center [1107, 486] width 60 height 19
click at [1112, 382] on link "Event Page" at bounding box center [1108, 396] width 97 height 28
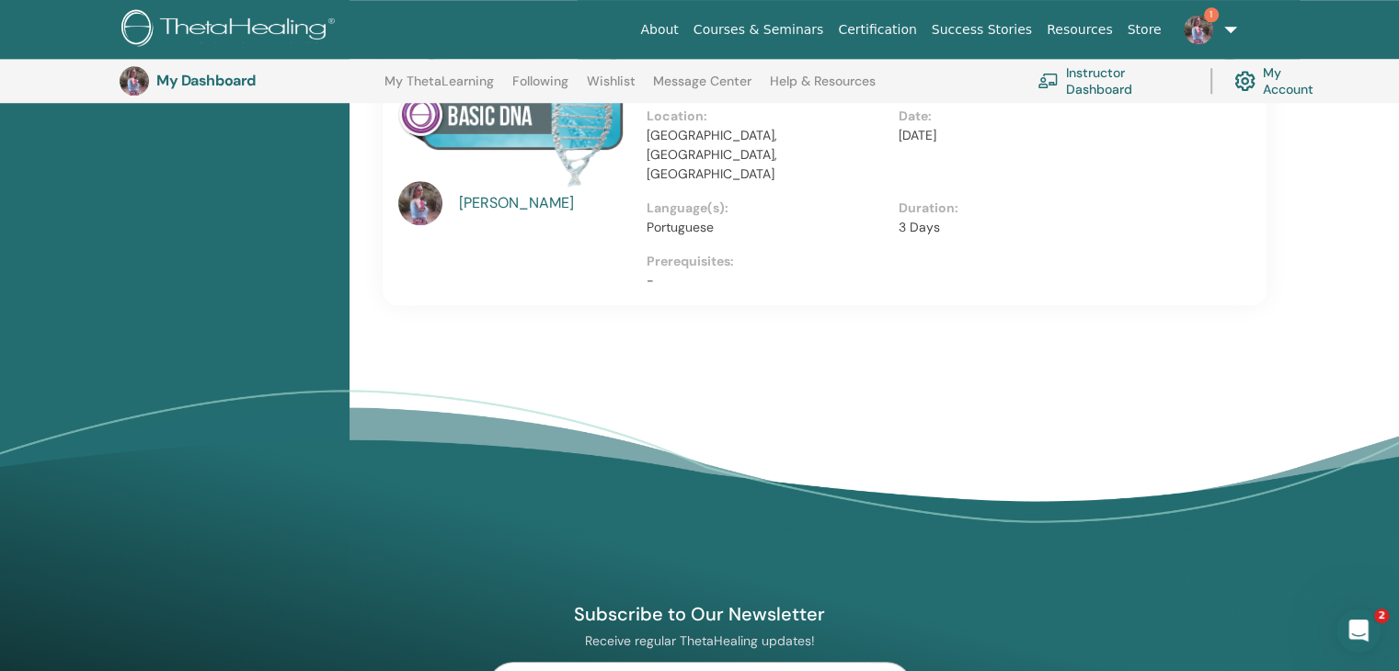
scroll to position [964, 0]
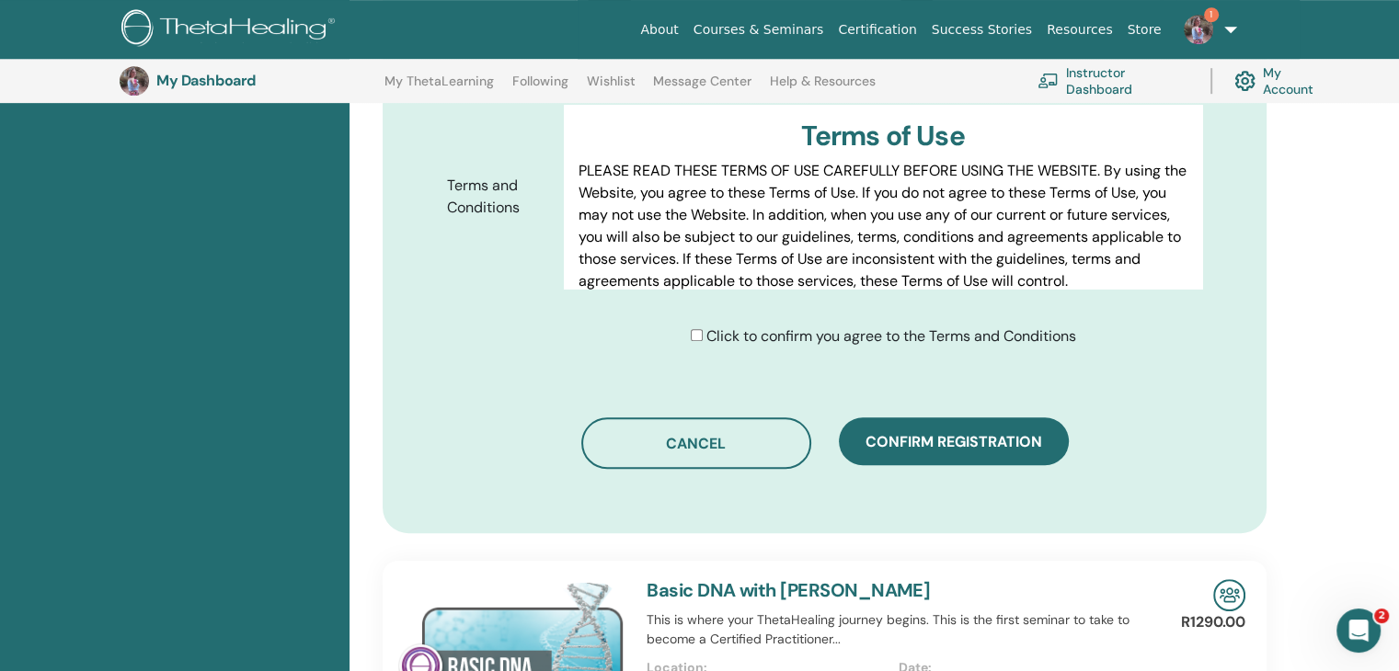
click at [780, 579] on link "Basic DNA with [PERSON_NAME]" at bounding box center [788, 591] width 283 height 24
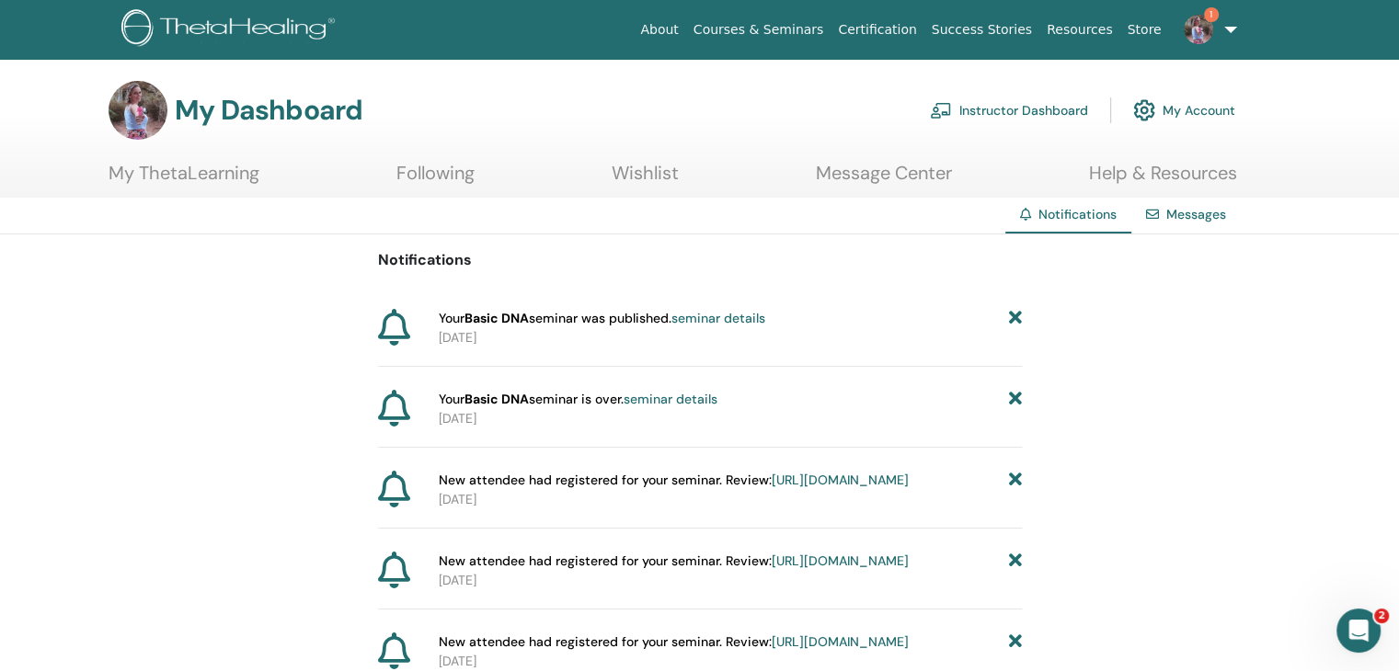
click at [637, 400] on link "seminar details" at bounding box center [671, 399] width 94 height 17
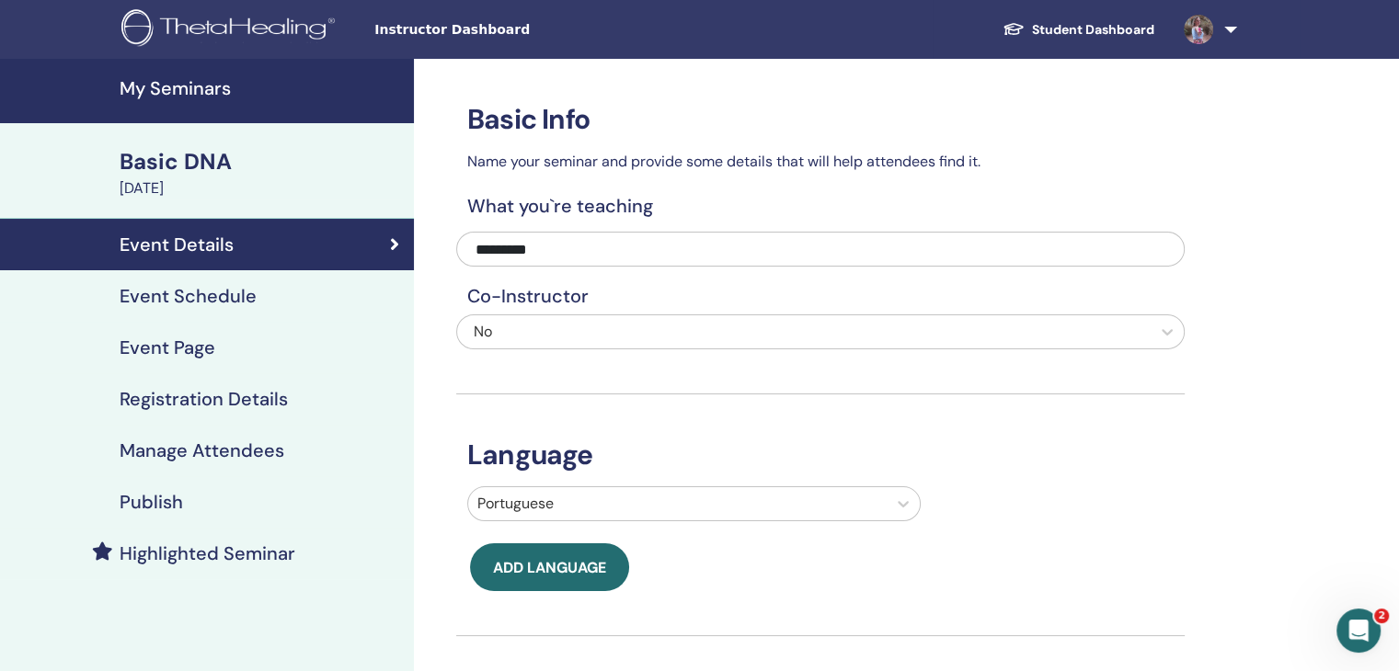
click at [188, 343] on h4 "Event Page" at bounding box center [168, 348] width 96 height 22
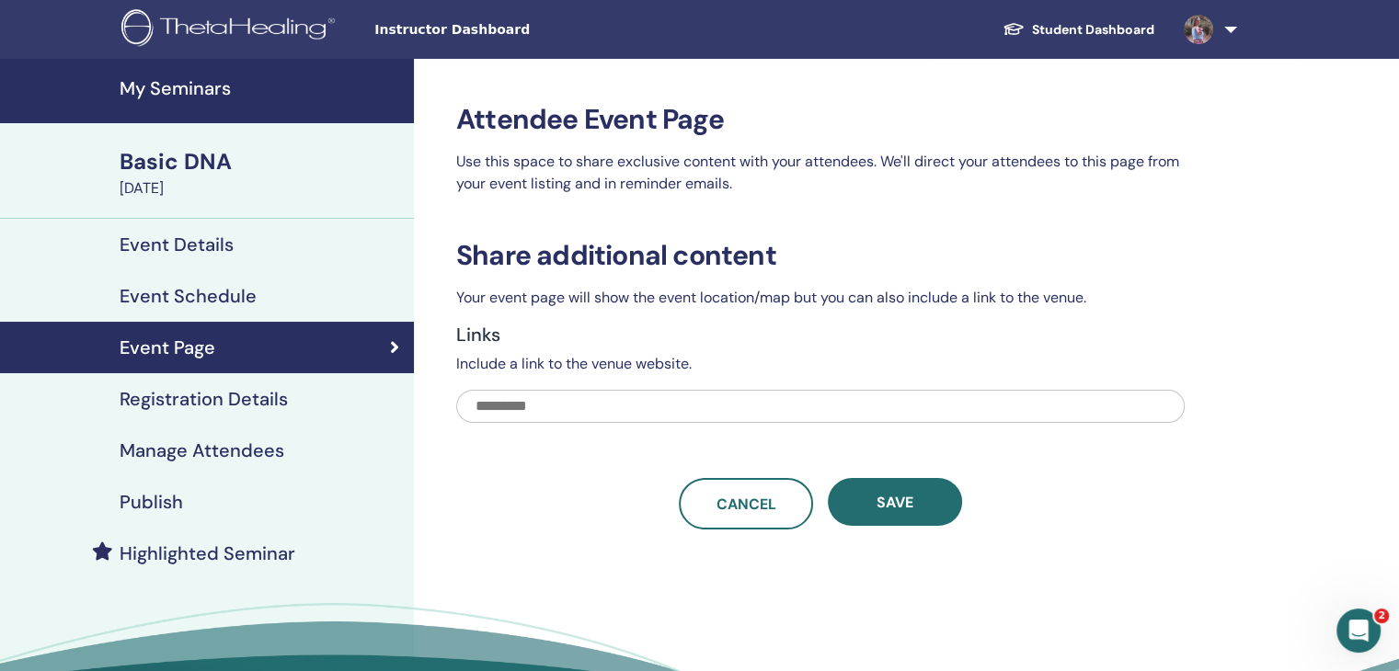
click at [195, 244] on h4 "Event Details" at bounding box center [177, 245] width 114 height 22
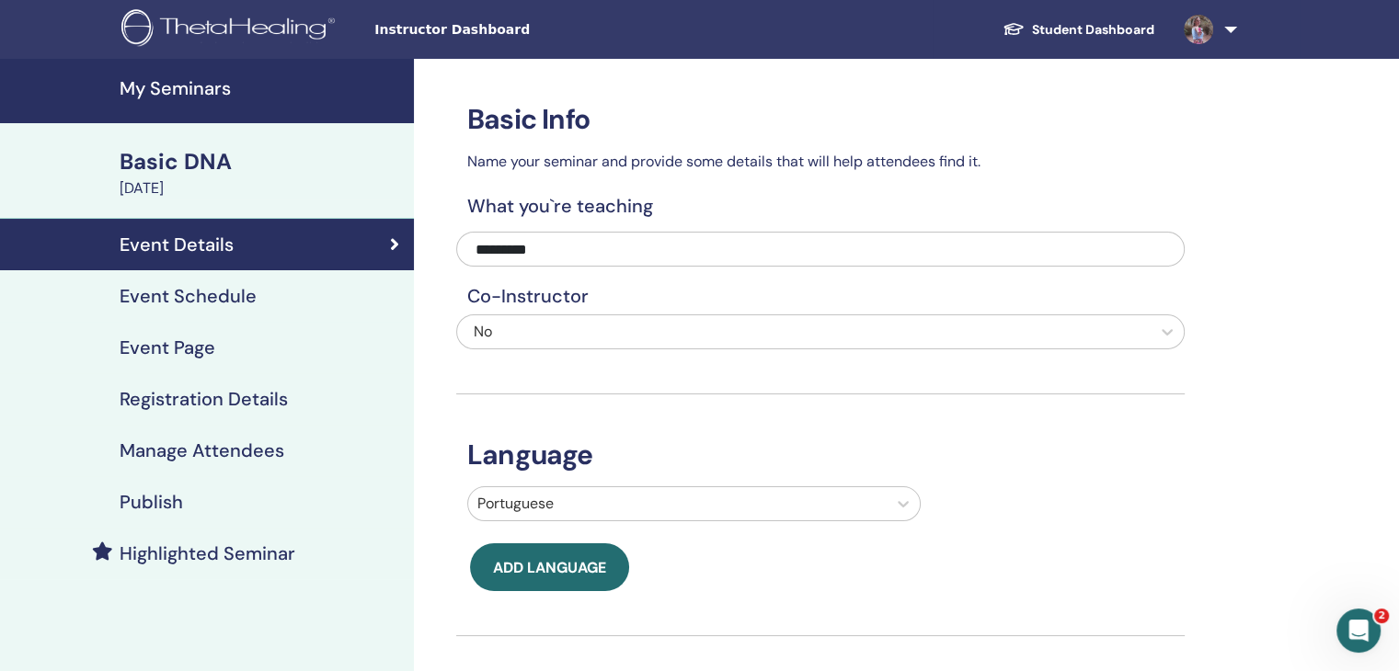
click at [189, 90] on h4 "My Seminars" at bounding box center [261, 88] width 283 height 22
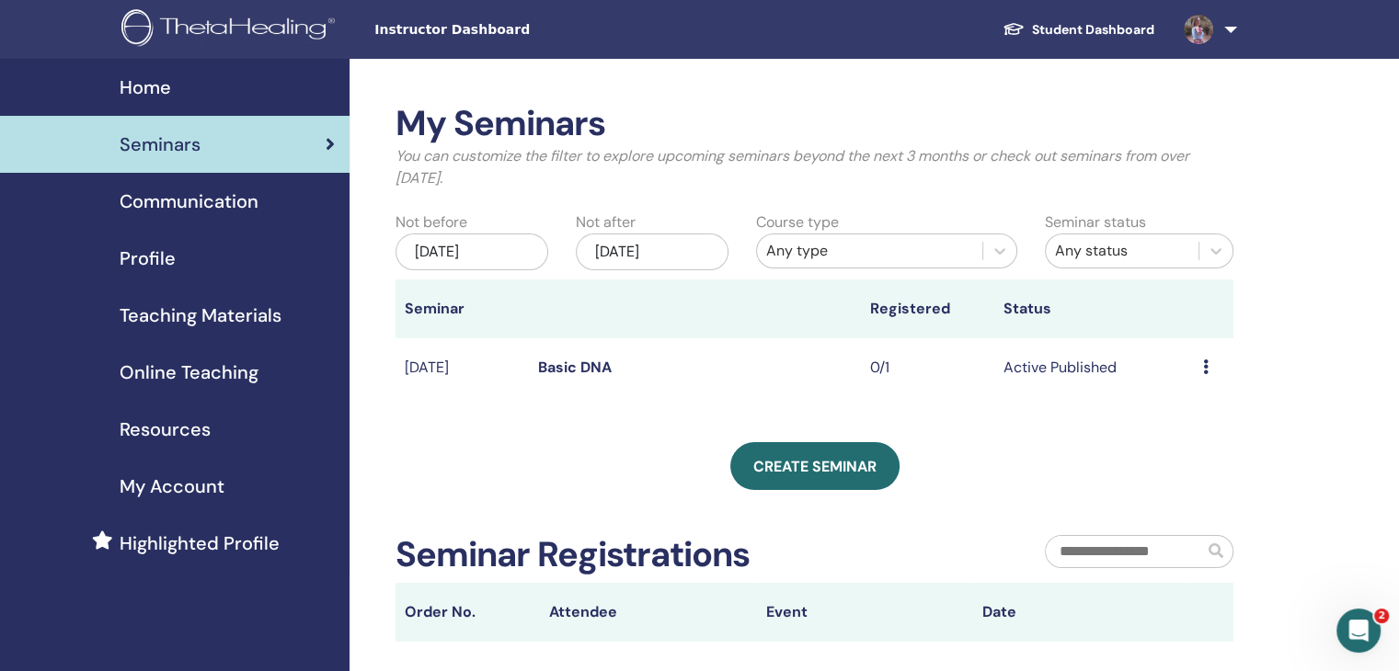
click at [1210, 376] on div "Preview Edit Attendees Cancel" at bounding box center [1213, 368] width 21 height 22
click at [1296, 333] on div "My Seminars You can customize the filter to explore upcoming seminars beyond th…" at bounding box center [874, 479] width 1049 height 841
click at [569, 360] on link "Basic DNA" at bounding box center [575, 367] width 74 height 19
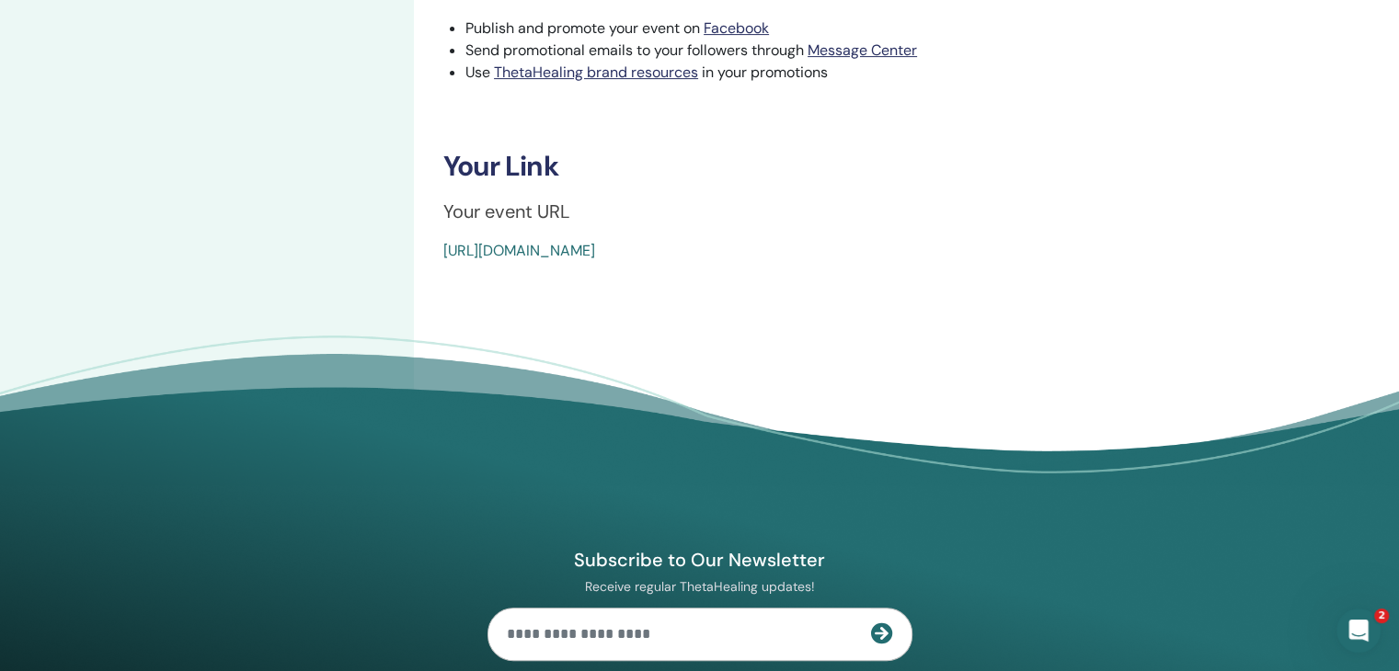
click at [595, 247] on link "[URL][DOMAIN_NAME]" at bounding box center [519, 250] width 152 height 19
